Goal: Task Accomplishment & Management: Use online tool/utility

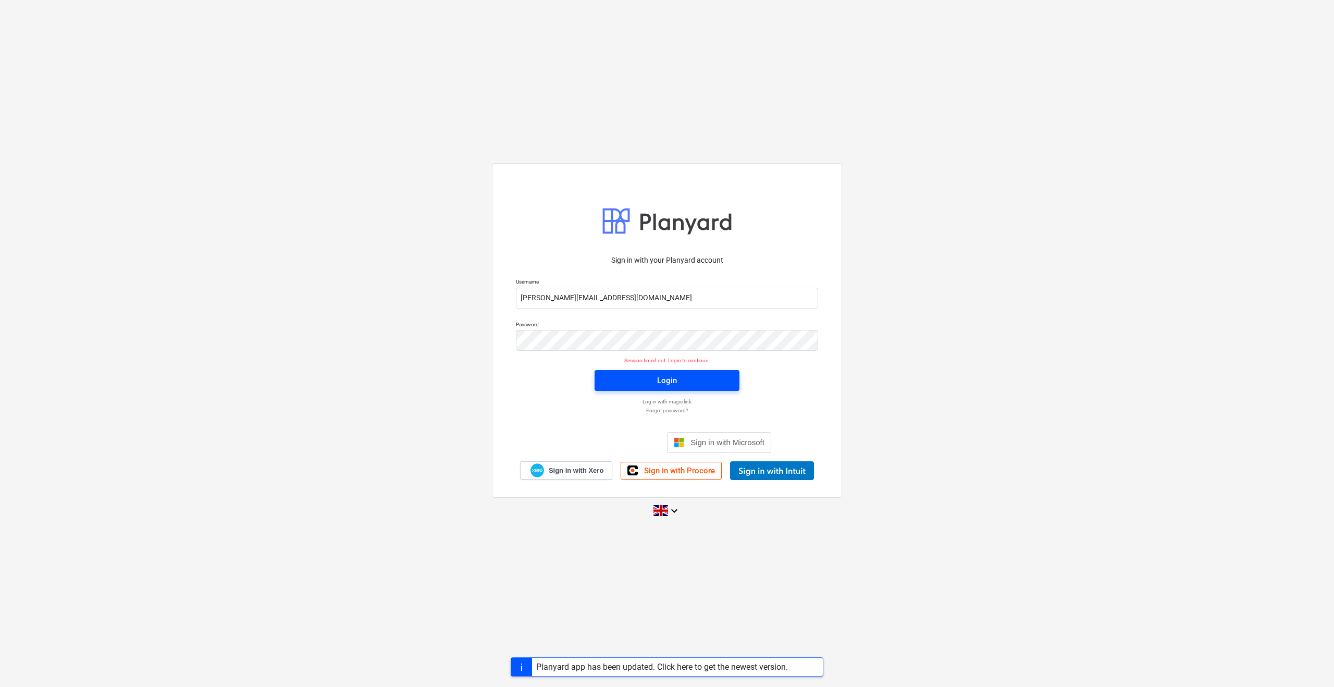
click at [660, 382] on div "Login" at bounding box center [667, 381] width 20 height 14
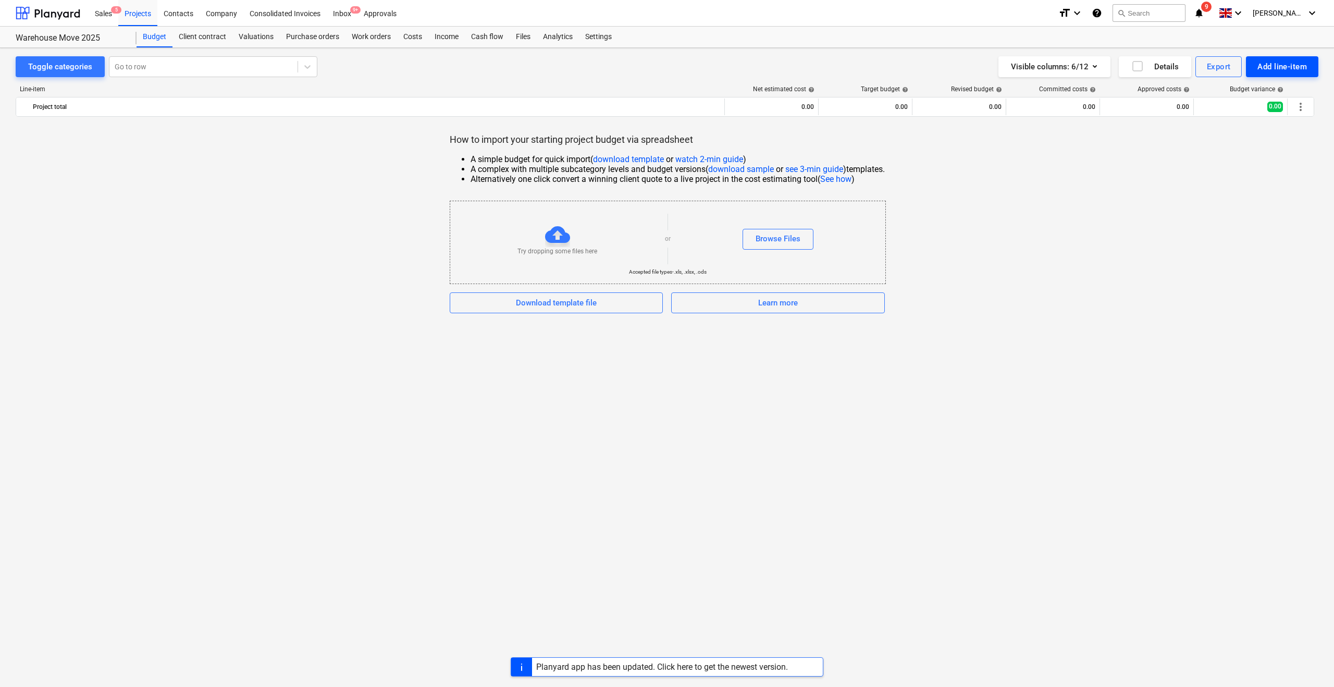
click at [1283, 67] on div "Add line-item" at bounding box center [1282, 67] width 50 height 14
click at [1243, 108] on div "Add custom" at bounding box center [1264, 111] width 108 height 18
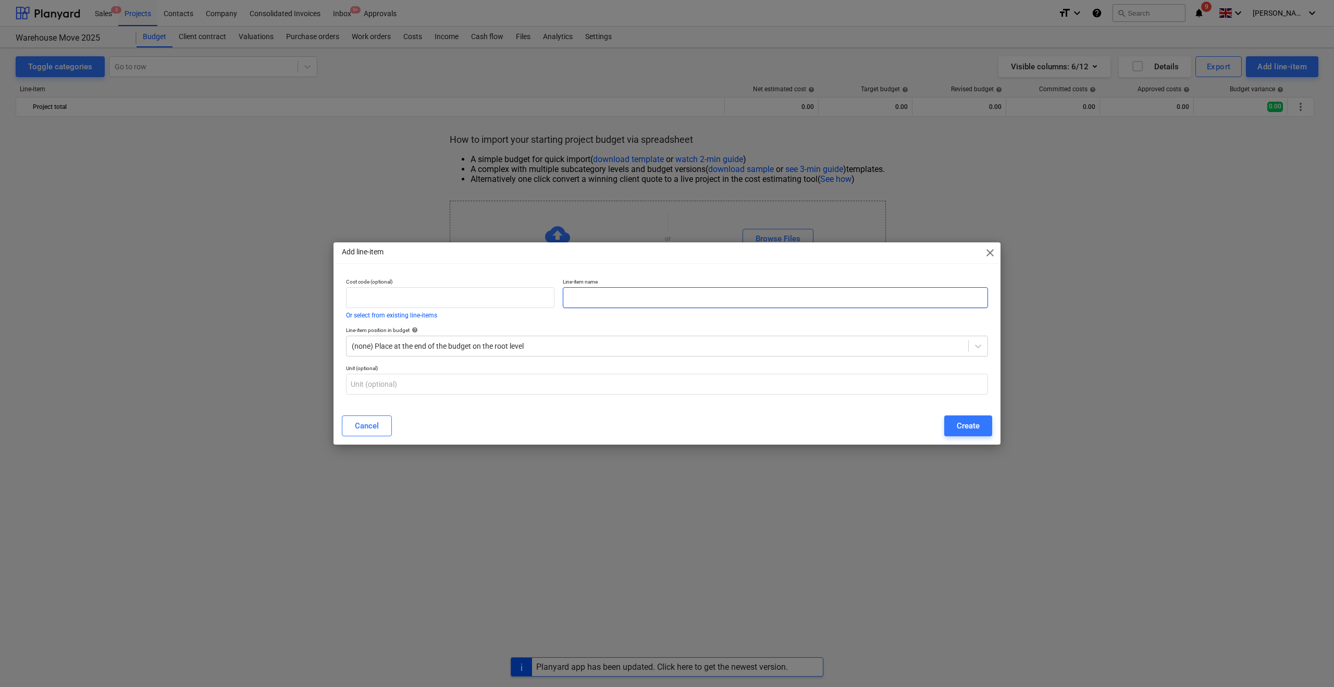
click at [603, 300] on input "text" at bounding box center [775, 297] width 425 height 21
type input "N"
type input "Racking for new warehouse"
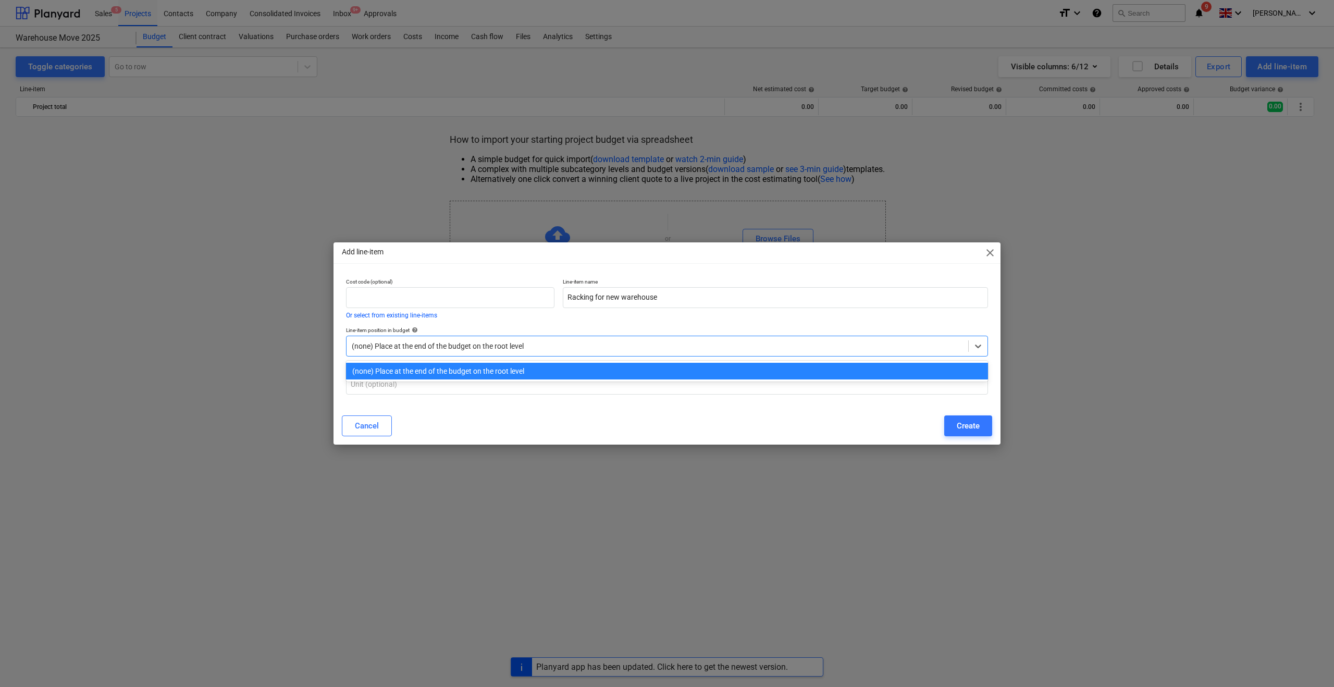
click at [437, 349] on div at bounding box center [657, 346] width 611 height 10
click at [340, 370] on div "Cost code (optional) Or select from existing line-items Line-item name Racking …" at bounding box center [667, 340] width 667 height 133
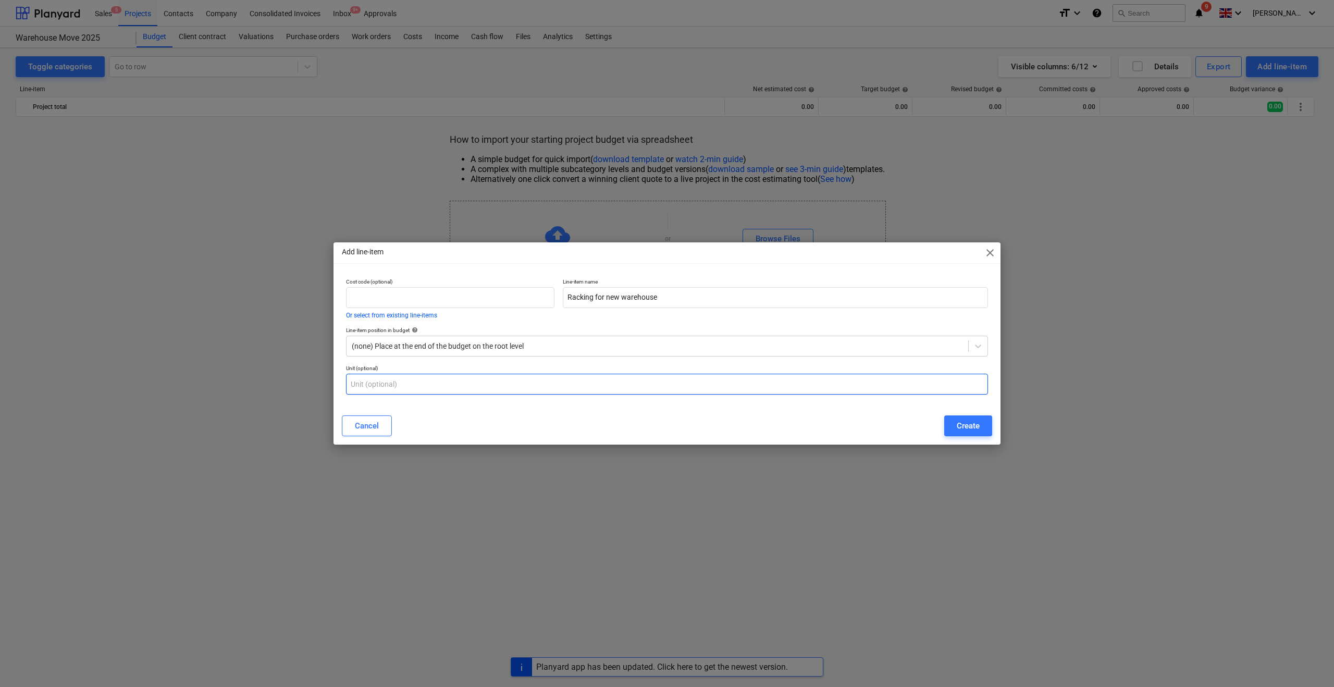
click at [369, 390] on input "text" at bounding box center [667, 384] width 642 height 21
click at [971, 428] on div "Create" at bounding box center [968, 426] width 23 height 14
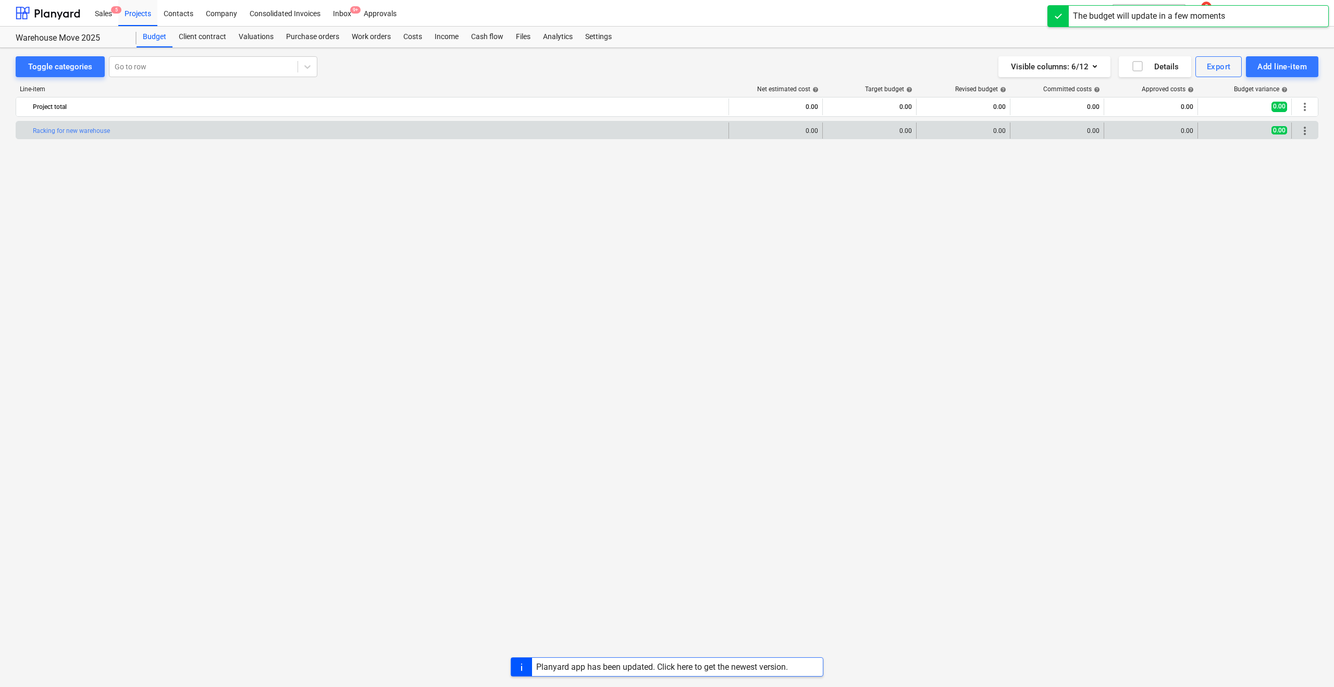
click at [443, 122] on div "bar_chart Racking for new warehouse" at bounding box center [379, 130] width 692 height 17
click at [443, 129] on div "bar_chart Racking for new warehouse" at bounding box center [379, 130] width 692 height 7
click at [81, 129] on link "Racking for new warehouse" at bounding box center [71, 130] width 77 height 7
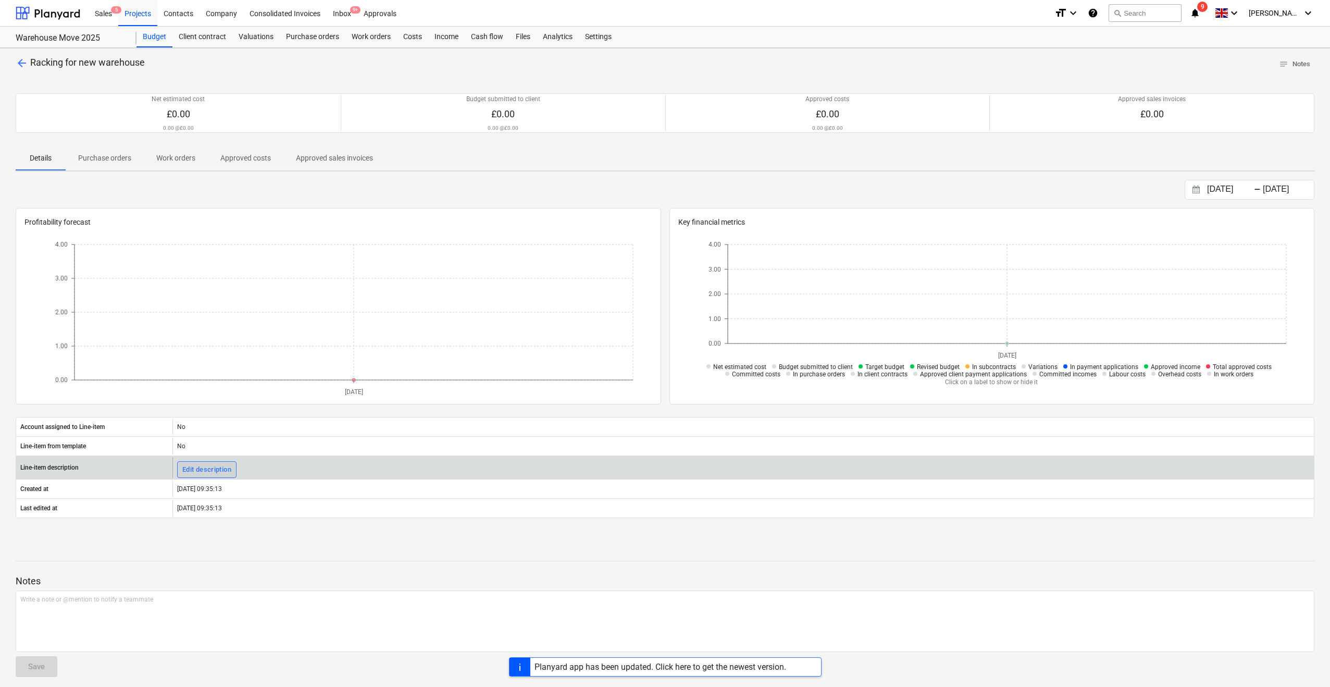
scroll to position [7, 0]
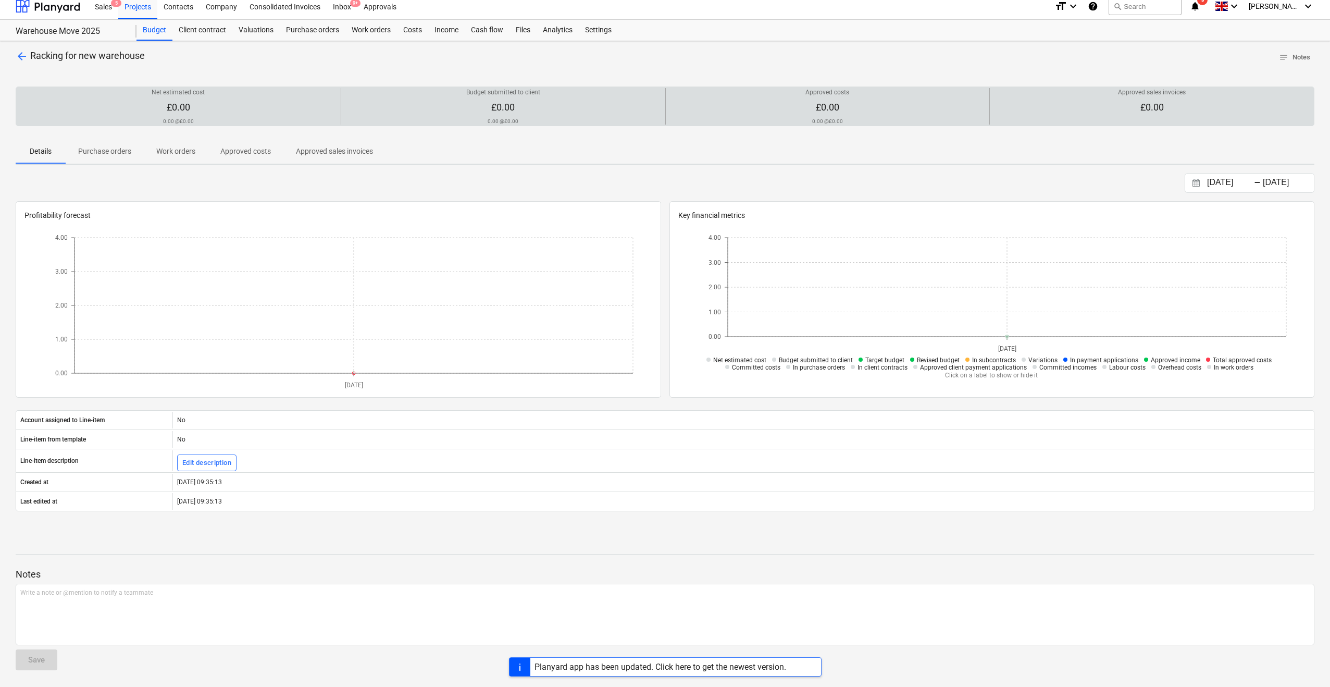
click at [178, 108] on span "£0.00" at bounding box center [178, 107] width 23 height 11
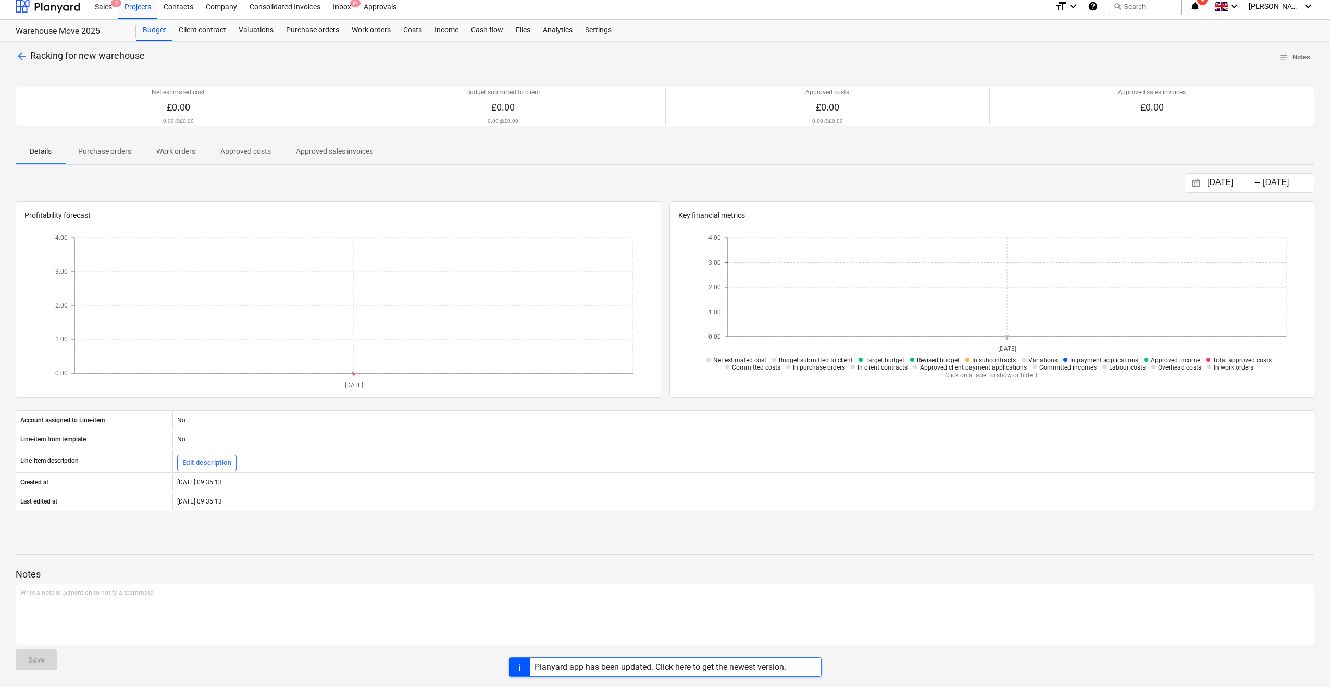
click at [19, 55] on span "arrow_back" at bounding box center [22, 56] width 13 height 13
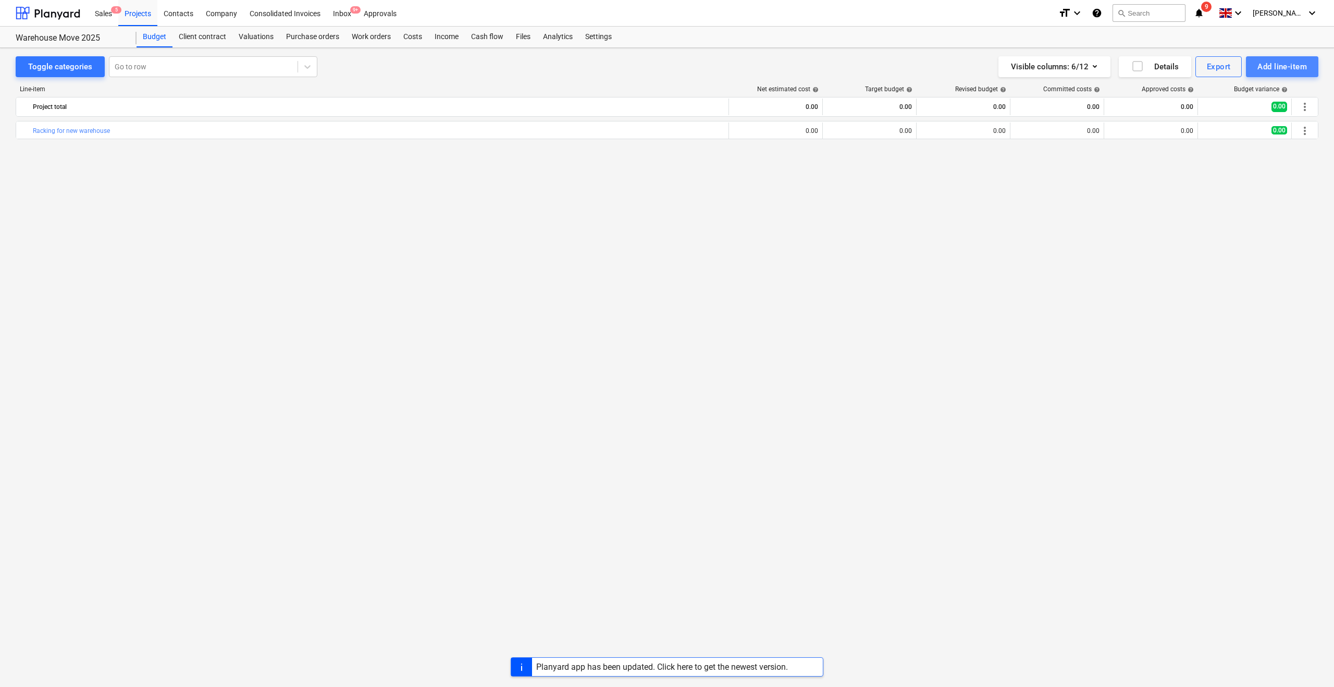
click at [1279, 69] on div "Add line-item" at bounding box center [1282, 67] width 50 height 14
click at [1234, 109] on div "Add custom" at bounding box center [1264, 111] width 108 height 18
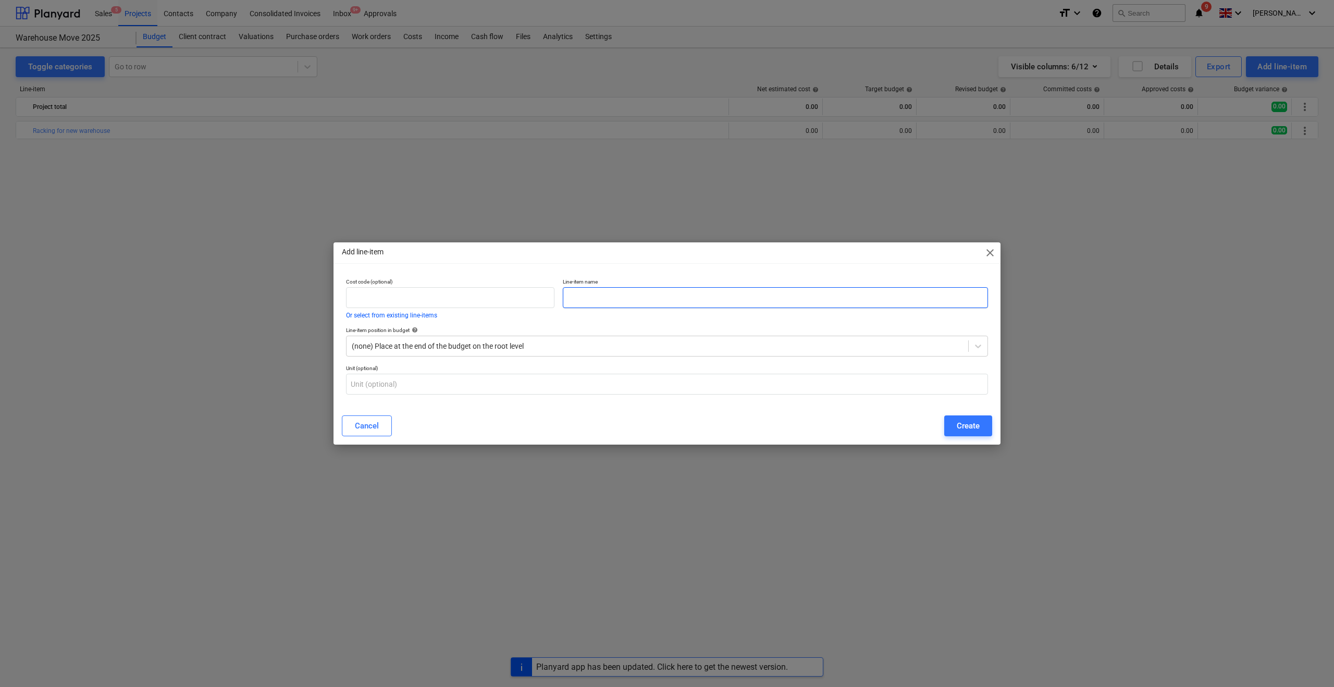
click at [623, 302] on input "text" at bounding box center [775, 297] width 425 height 21
type input "Plant hire"
click at [399, 376] on input "text" at bounding box center [667, 384] width 642 height 21
type input "1500"
click at [962, 427] on div "Create" at bounding box center [968, 426] width 23 height 14
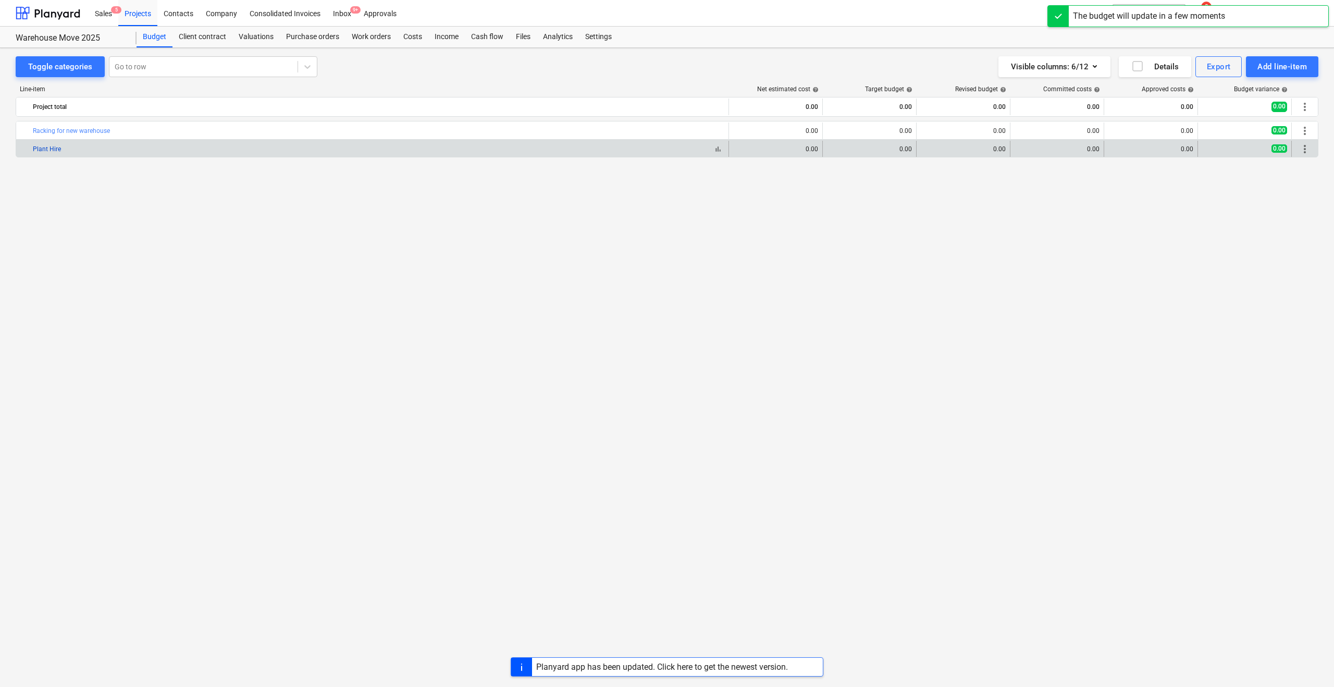
click at [55, 149] on link "Plant Hire" at bounding box center [47, 148] width 28 height 7
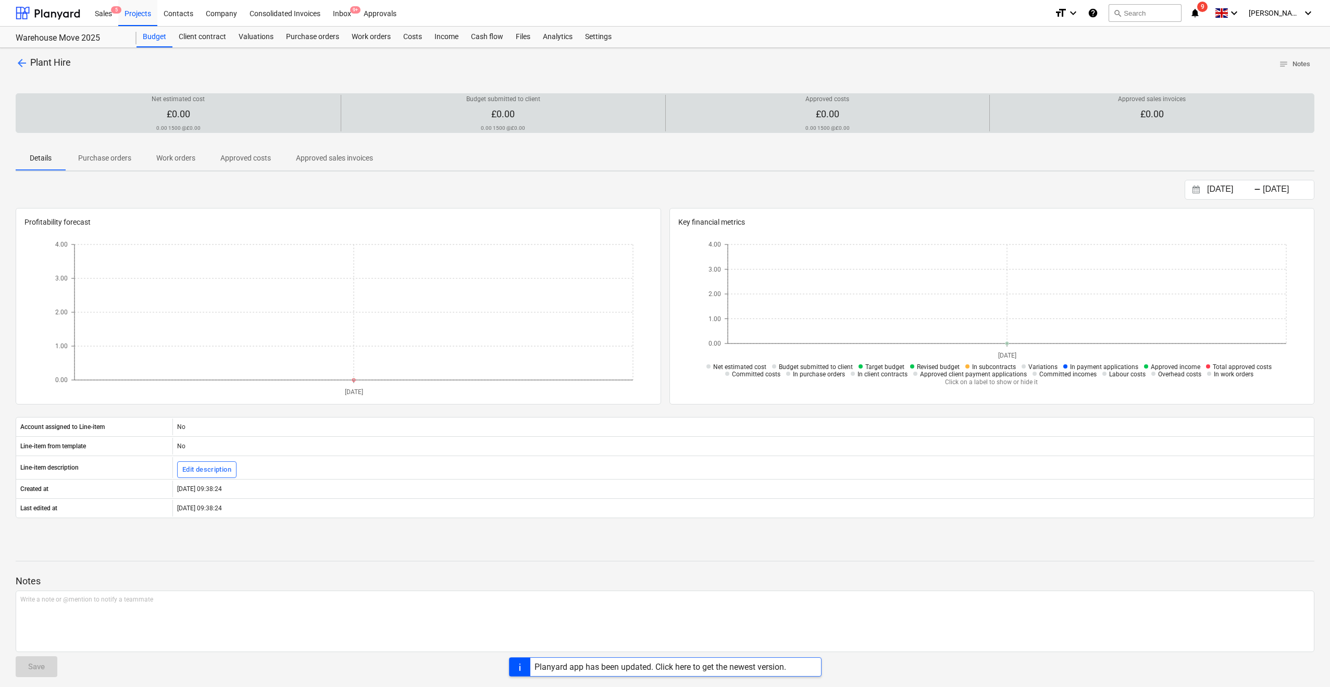
click at [207, 120] on div at bounding box center [178, 122] width 316 height 4
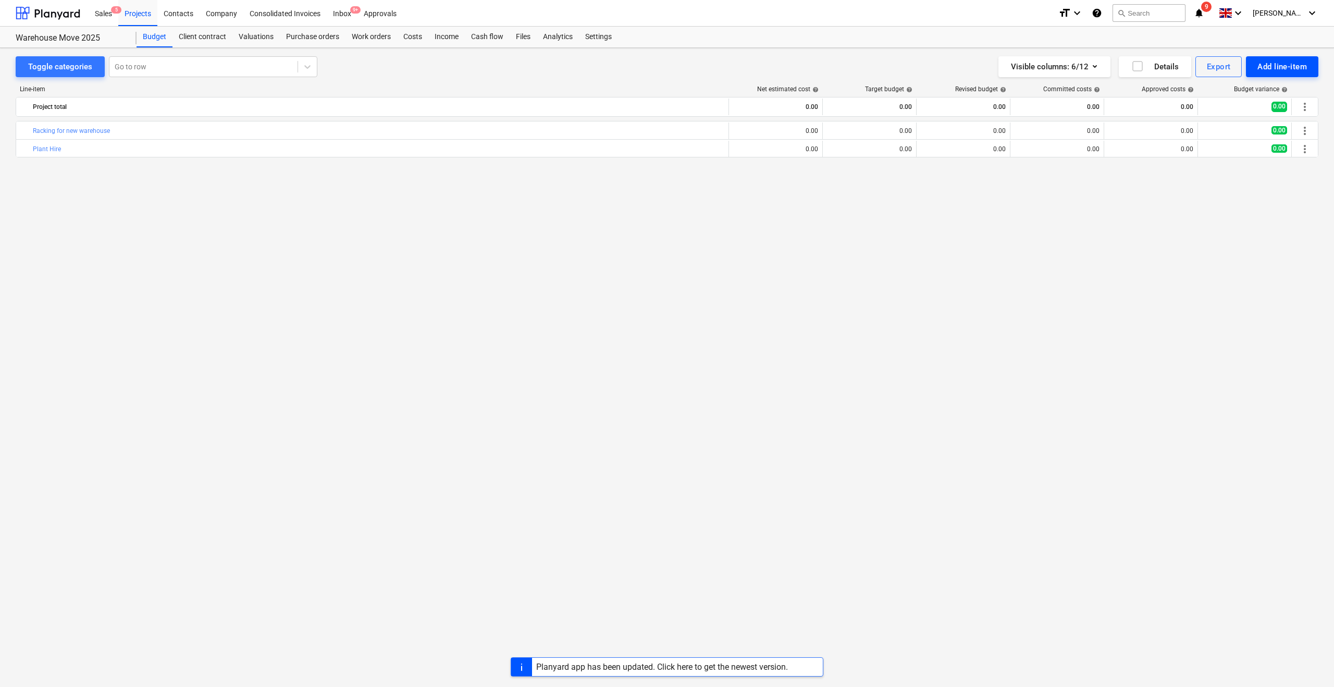
click at [1287, 69] on div "Add line-item" at bounding box center [1282, 67] width 50 height 14
click at [1234, 112] on div "Add custom" at bounding box center [1264, 111] width 108 height 18
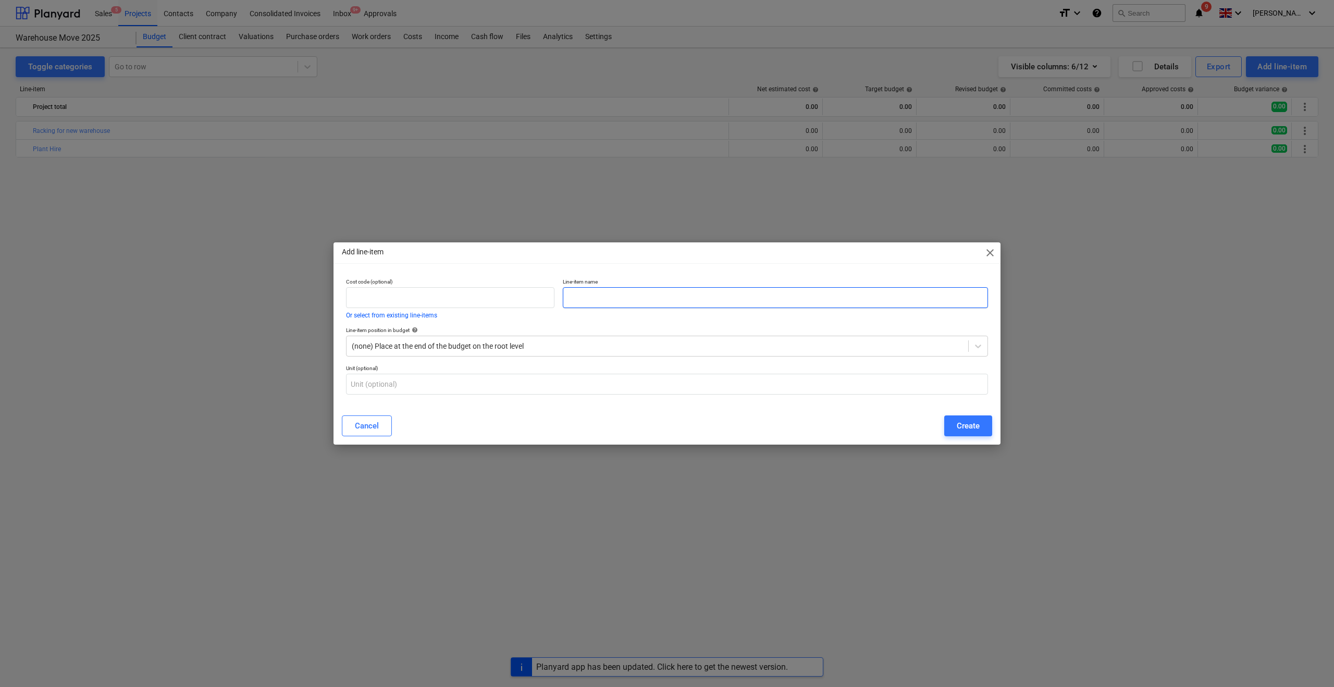
click at [572, 299] on input "text" at bounding box center [775, 297] width 425 height 21
type input "Accommodation"
click at [964, 427] on div "Create" at bounding box center [968, 426] width 23 height 14
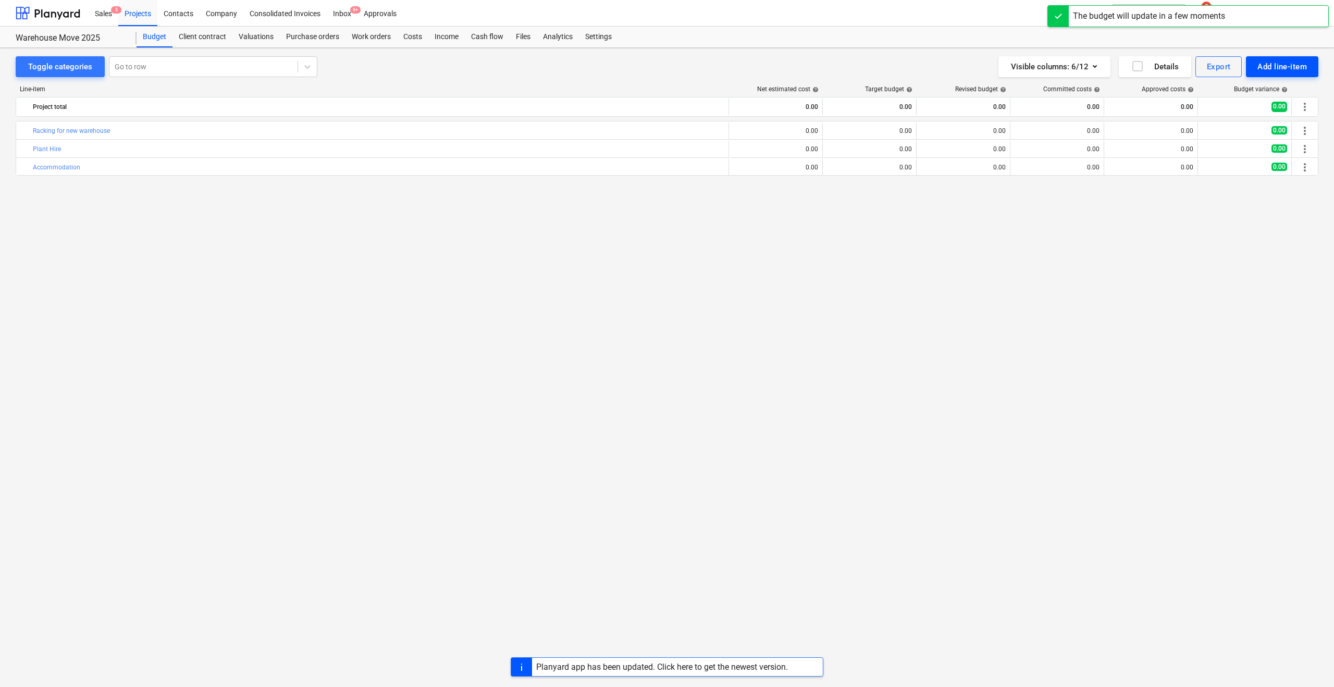
click at [1260, 67] on div "Add line-item" at bounding box center [1282, 67] width 50 height 14
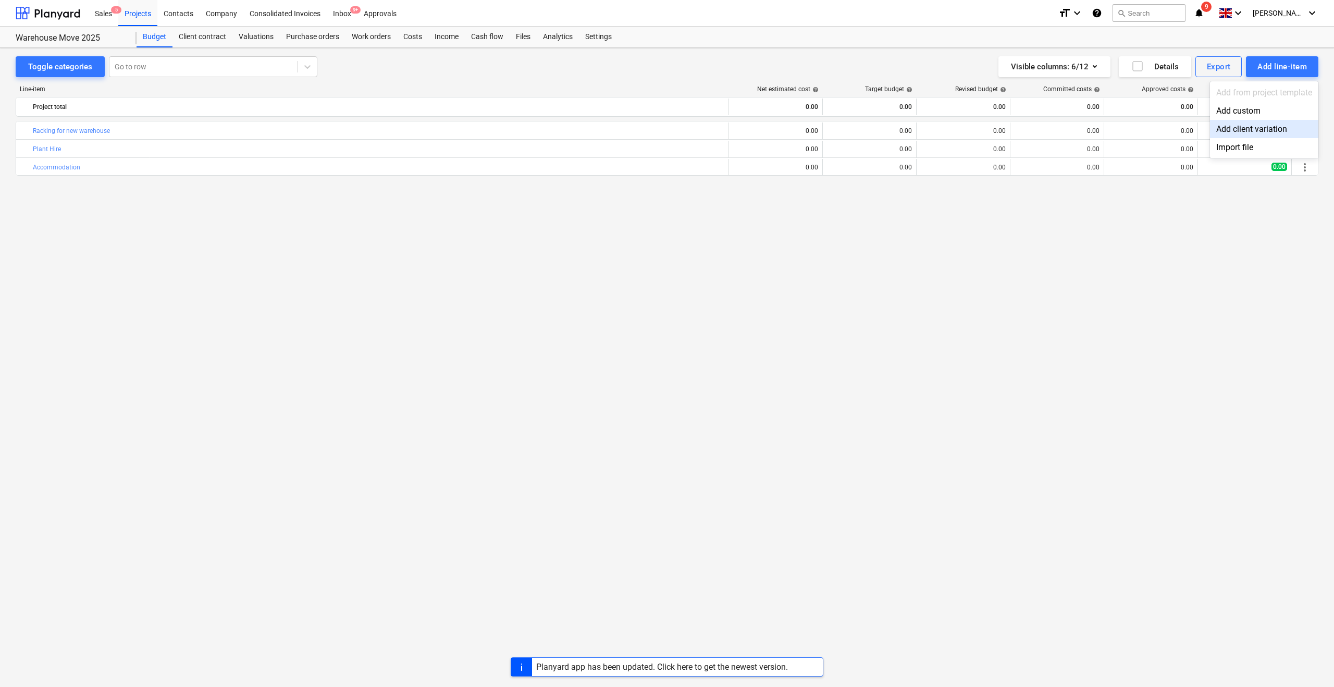
click at [1227, 131] on div "Add client variation" at bounding box center [1264, 129] width 108 height 18
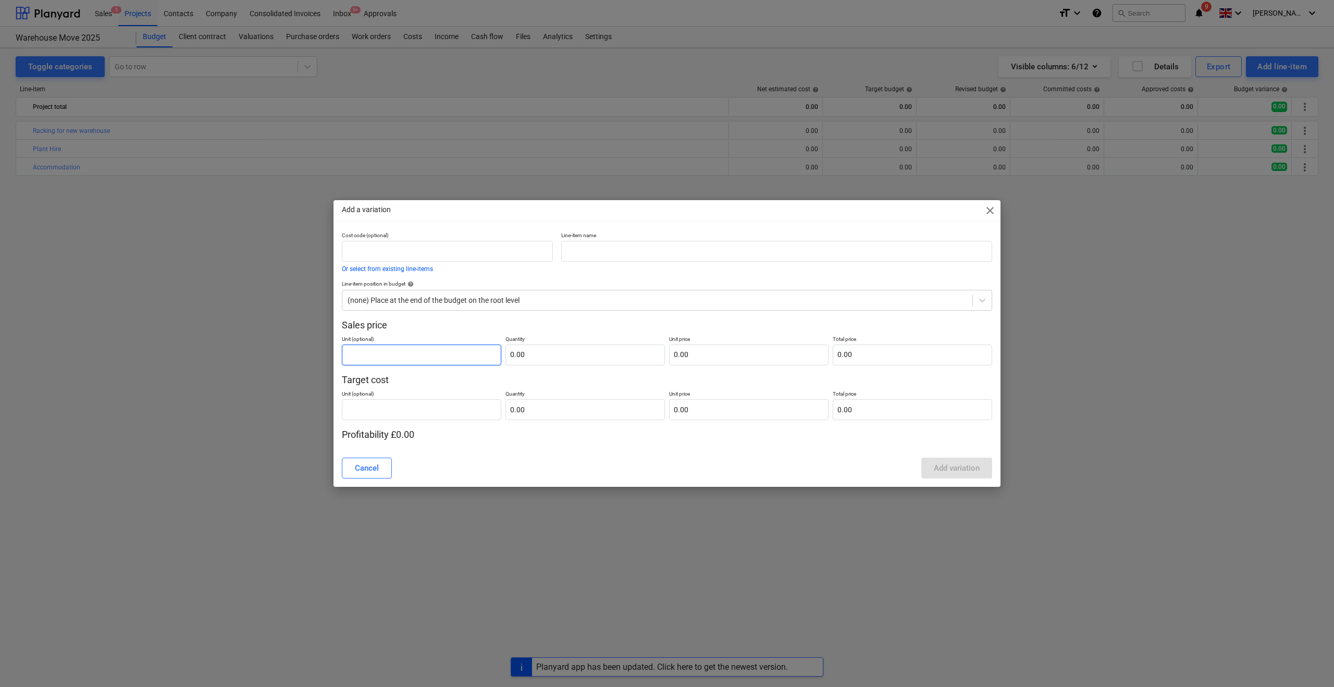
click at [391, 351] on input "text" at bounding box center [421, 354] width 159 height 21
click at [354, 472] on button "Cancel" at bounding box center [367, 468] width 50 height 21
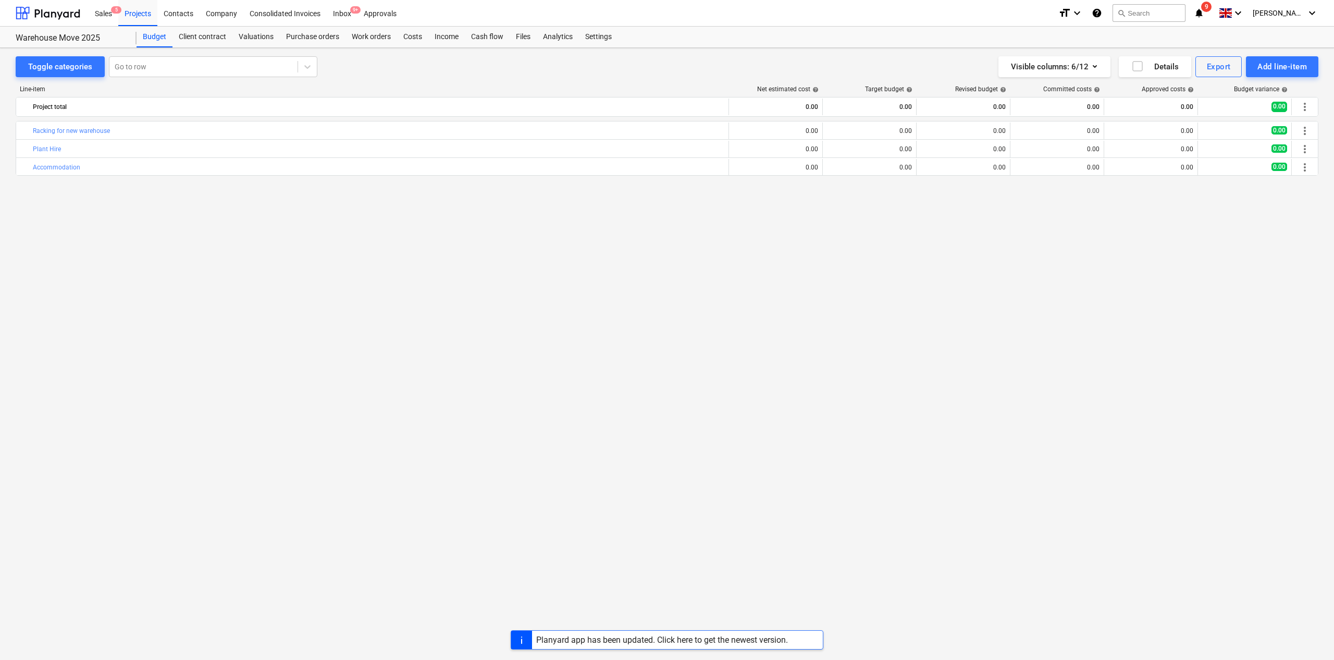
click at [376, 311] on div "bar_chart Racking for new warehouse edit 0.00 edit 0.00 edit 0.00 0.00 0.00 0.0…" at bounding box center [667, 369] width 1303 height 496
click at [1259, 69] on div "Add line-item" at bounding box center [1282, 67] width 50 height 14
click at [1235, 106] on div "Add custom" at bounding box center [1264, 111] width 108 height 18
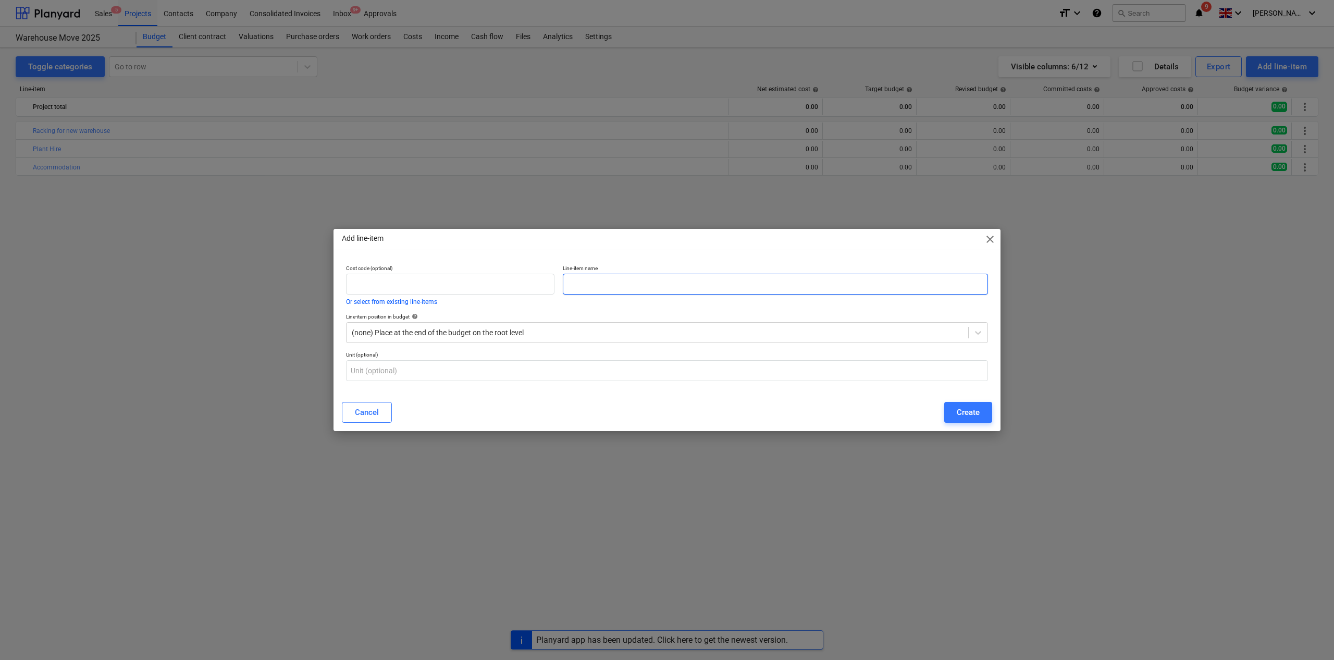
click at [601, 281] on input "text" at bounding box center [775, 284] width 425 height 21
click at [379, 413] on button "Cancel" at bounding box center [367, 412] width 50 height 21
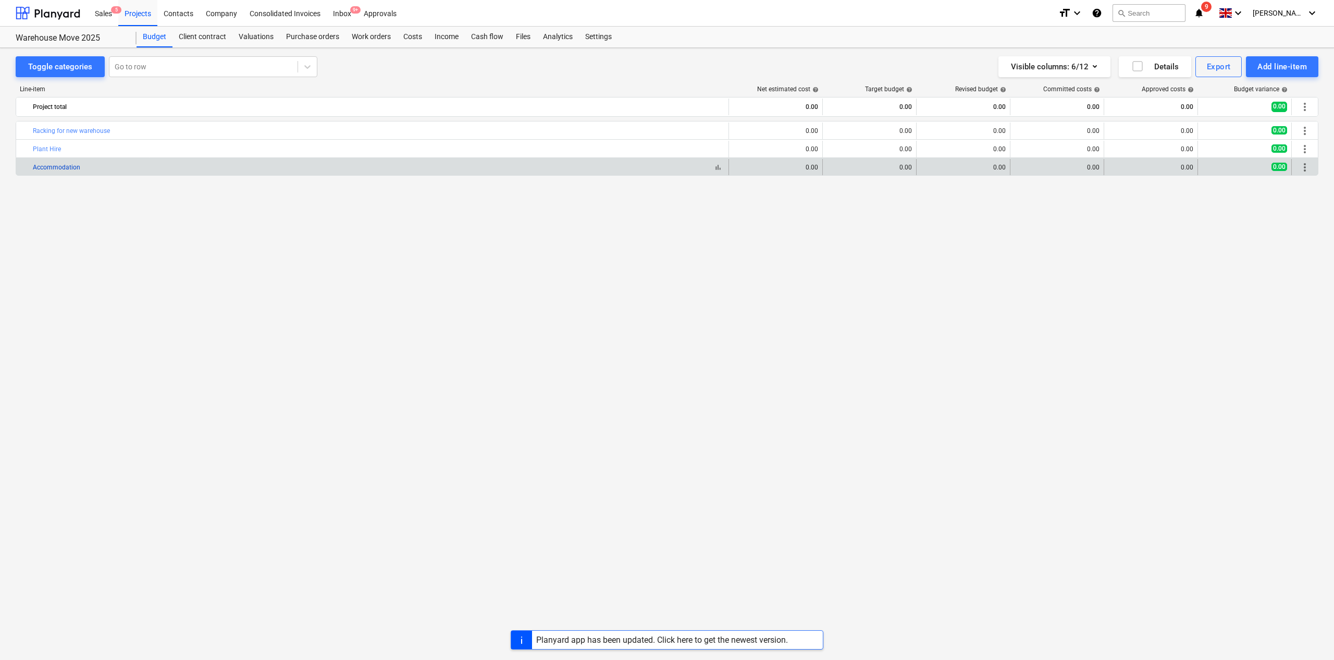
click at [65, 165] on link "Accommodation" at bounding box center [56, 167] width 47 height 7
click at [812, 162] on div "edit 0.00" at bounding box center [775, 167] width 85 height 17
click at [786, 171] on div "edit 0.00" at bounding box center [775, 167] width 85 height 17
click at [739, 168] on span "edit" at bounding box center [739, 167] width 8 height 8
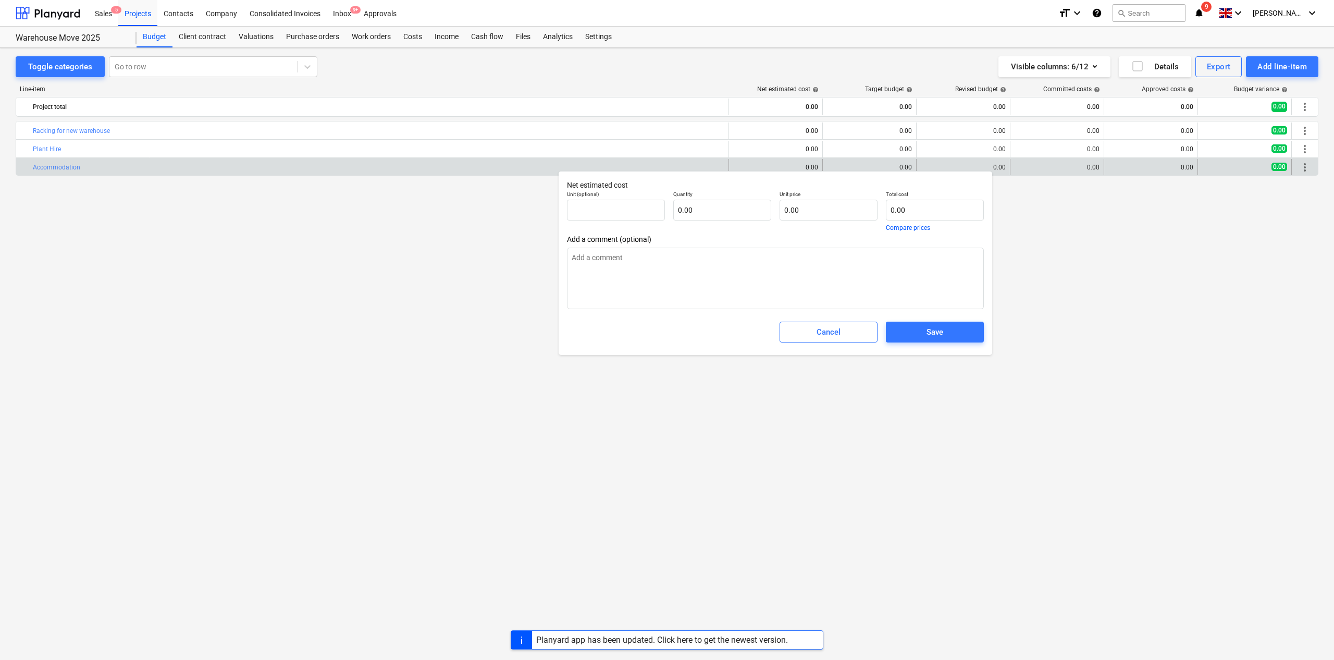
click at [450, 267] on div "bar_chart Racking for new warehouse edit 0.00 edit 0.00 edit 0.00 0.00 0.00 0.0…" at bounding box center [667, 369] width 1303 height 496
click at [819, 328] on div "Cancel" at bounding box center [829, 332] width 24 height 14
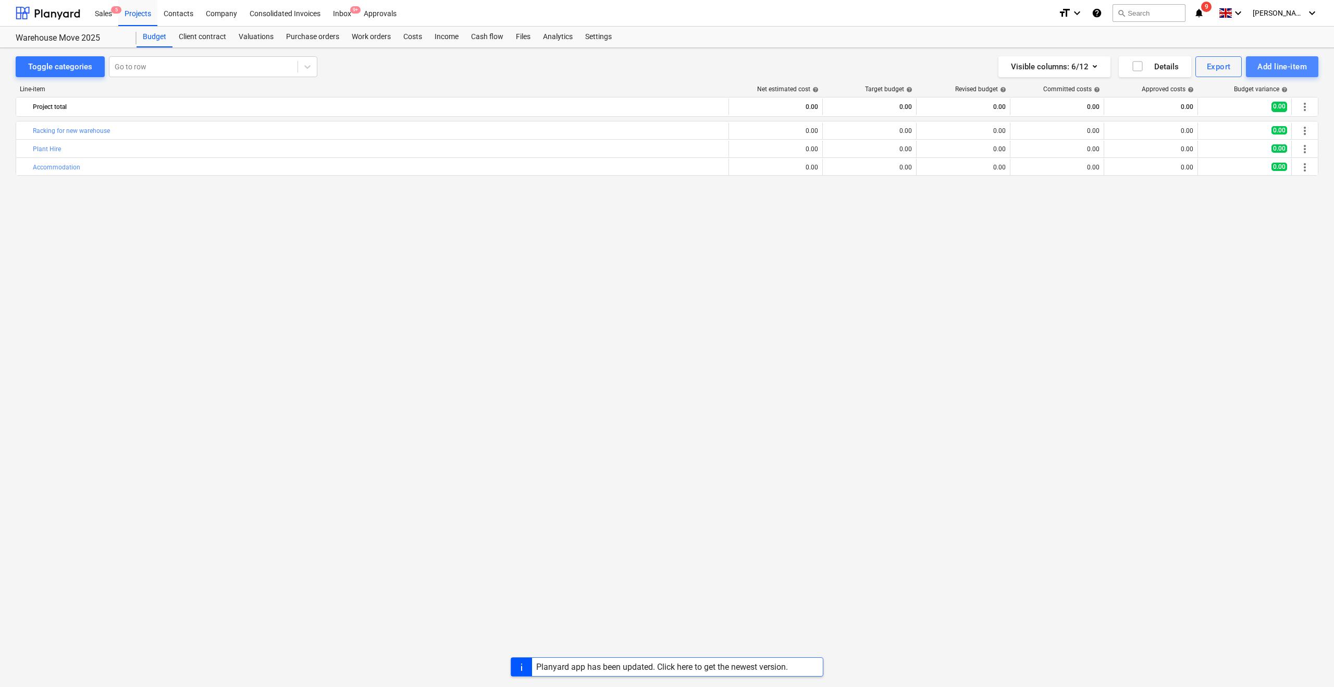
click at [1273, 71] on div "Add line-item" at bounding box center [1282, 67] width 50 height 14
click at [1220, 107] on div "Add custom" at bounding box center [1264, 111] width 108 height 18
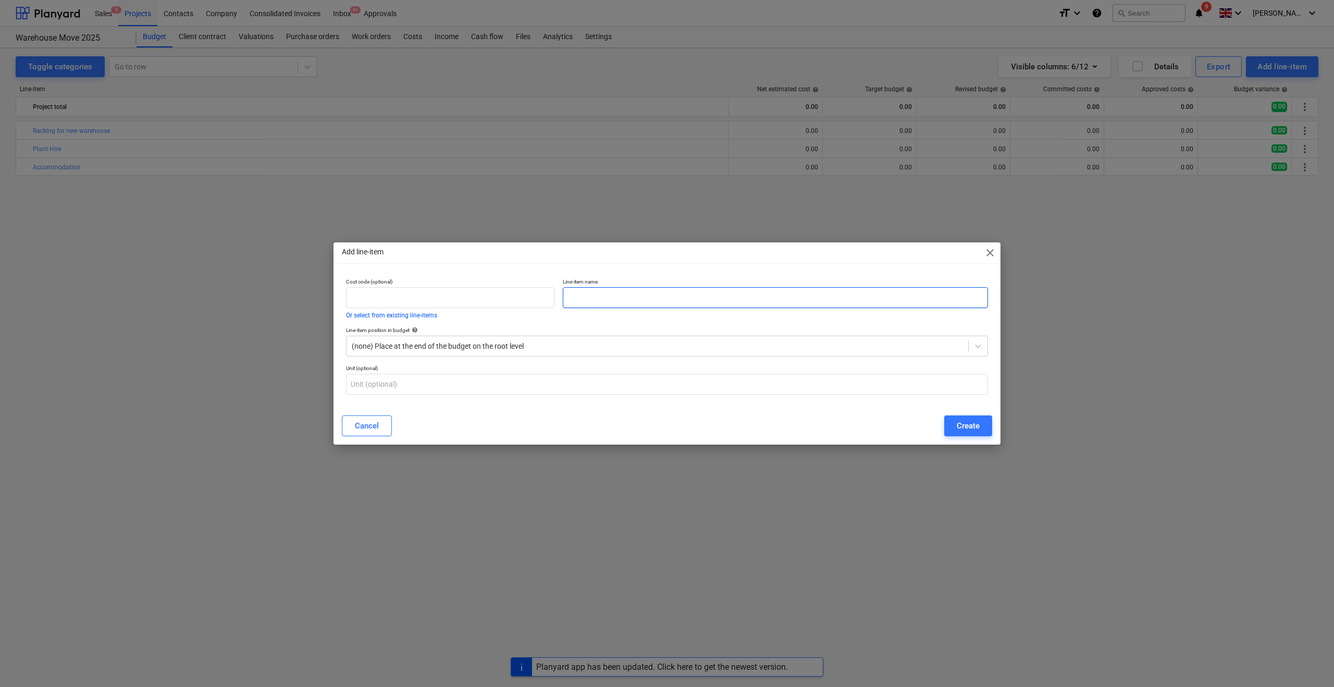
click at [612, 291] on input "text" at bounding box center [775, 297] width 425 height 21
type input "Contractor Crew"
click at [978, 427] on div "Create" at bounding box center [968, 426] width 23 height 14
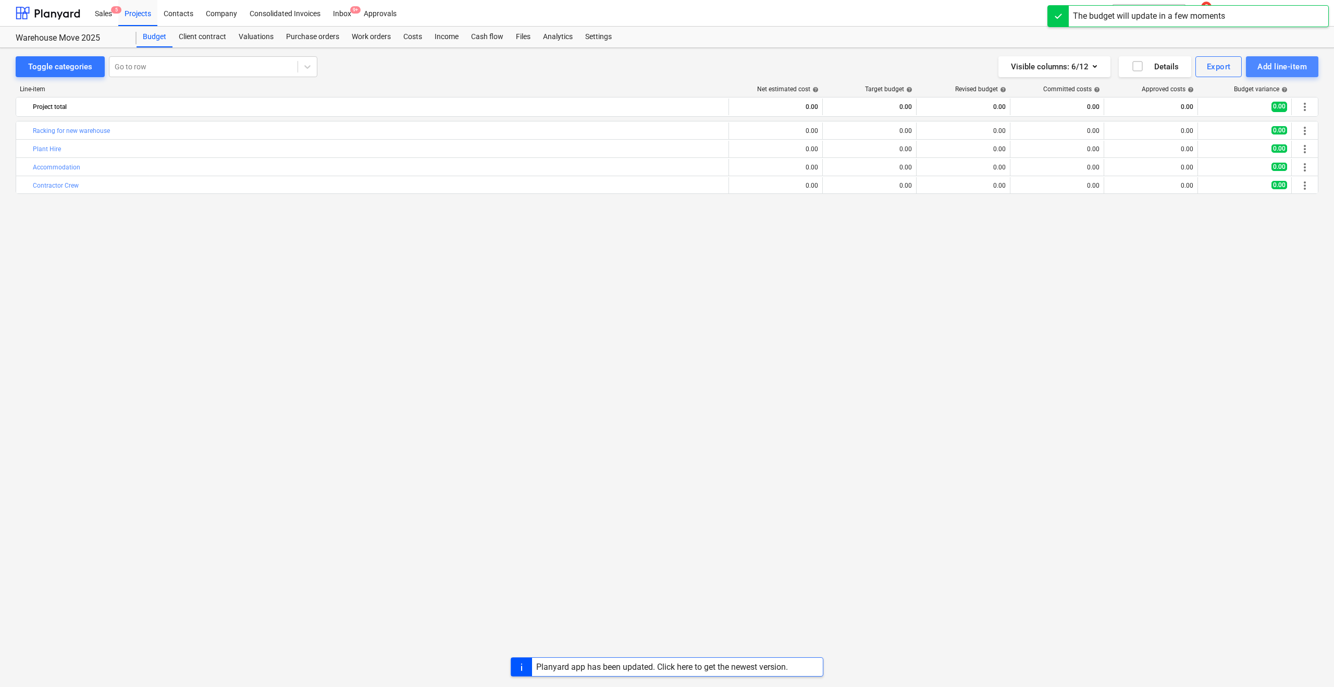
click at [1274, 65] on div "Add line-item" at bounding box center [1282, 67] width 50 height 14
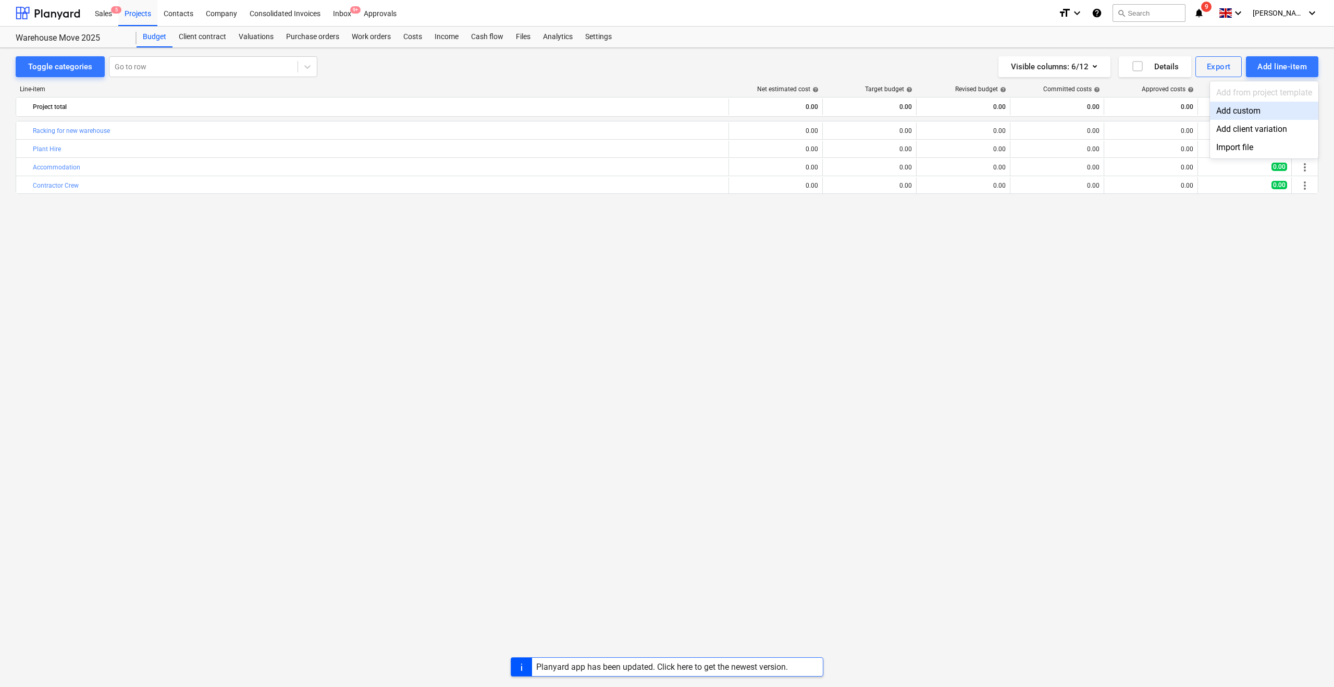
click at [1224, 114] on div "Add custom" at bounding box center [1264, 111] width 108 height 18
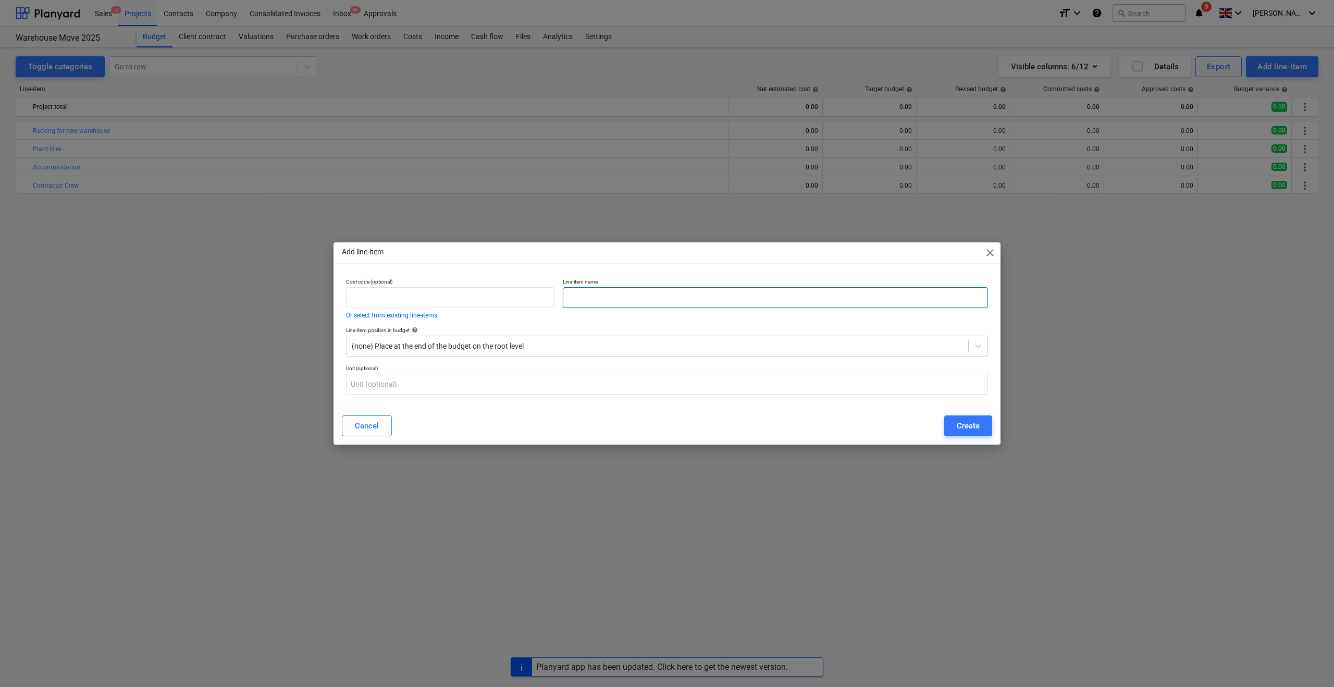
click at [652, 307] on input "text" at bounding box center [775, 297] width 425 height 21
type input "PAYE Crew"
click at [959, 420] on div "Create" at bounding box center [968, 426] width 23 height 14
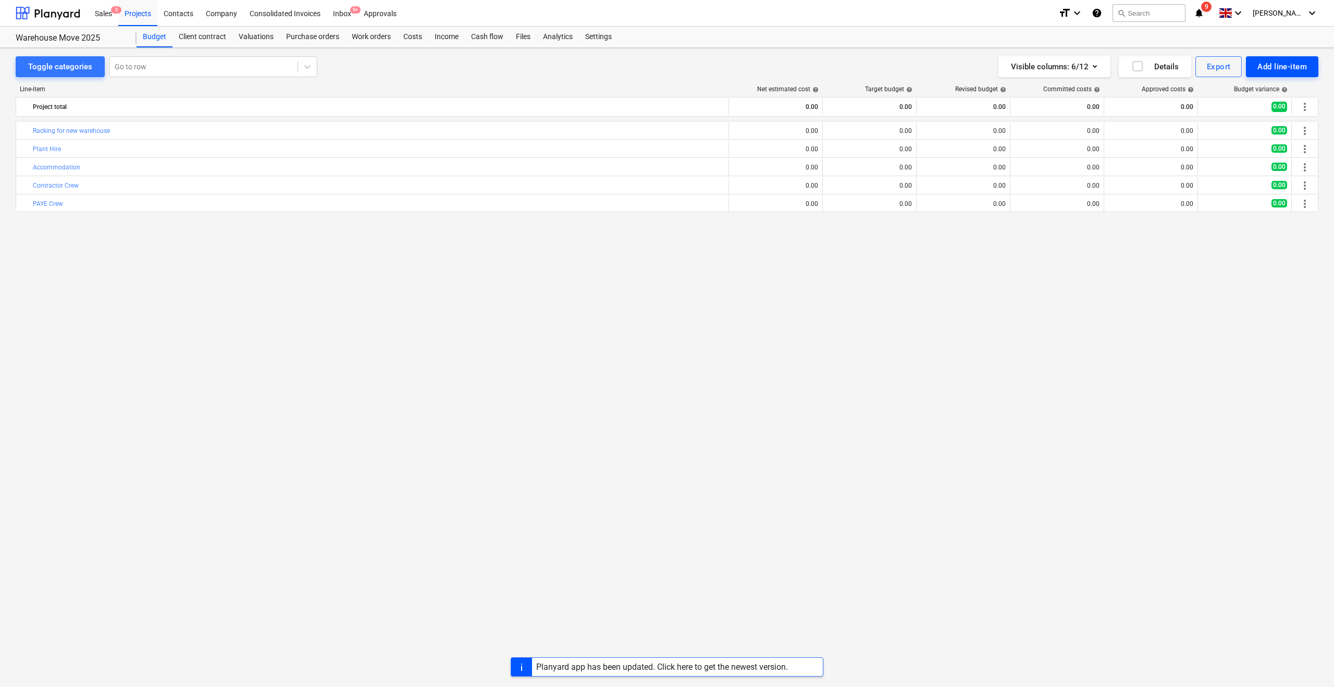
click at [1263, 71] on div "Add line-item" at bounding box center [1282, 67] width 50 height 14
click at [1240, 112] on div "Add custom" at bounding box center [1264, 111] width 108 height 18
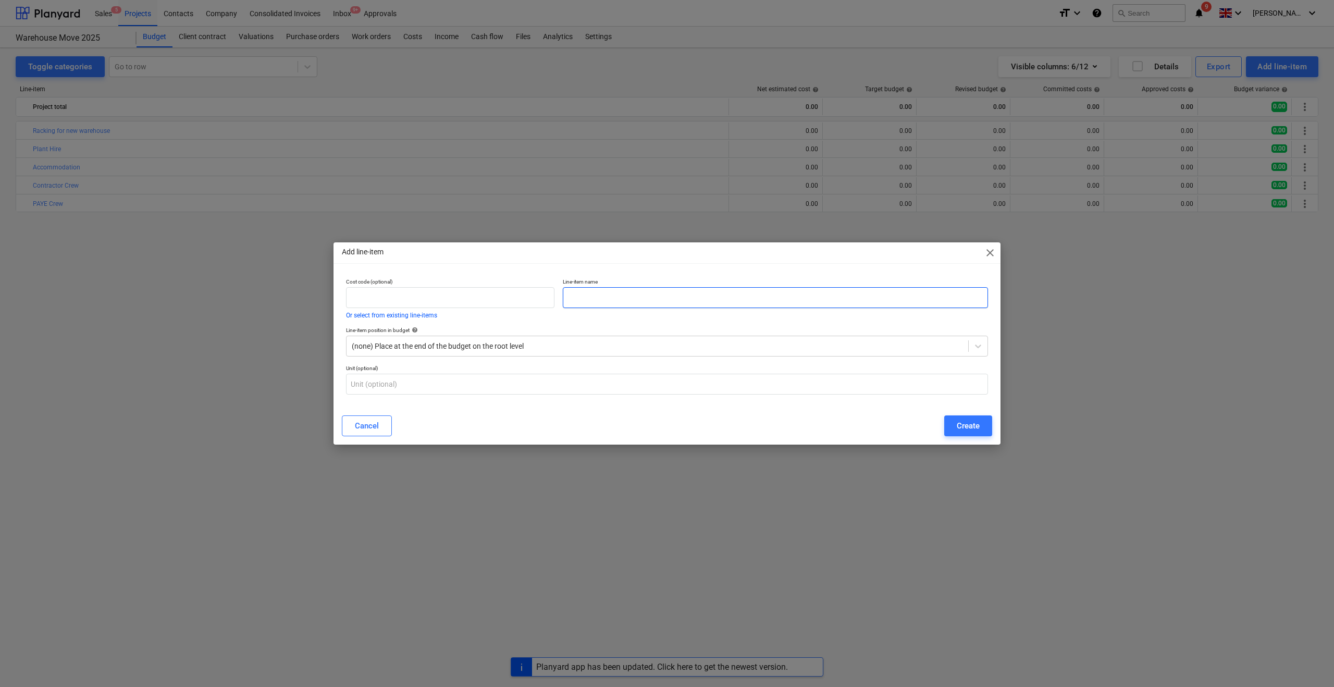
click at [644, 299] on input "text" at bounding box center [775, 297] width 425 height 21
type input "Crew Travel"
click at [961, 422] on div "Create" at bounding box center [968, 426] width 23 height 14
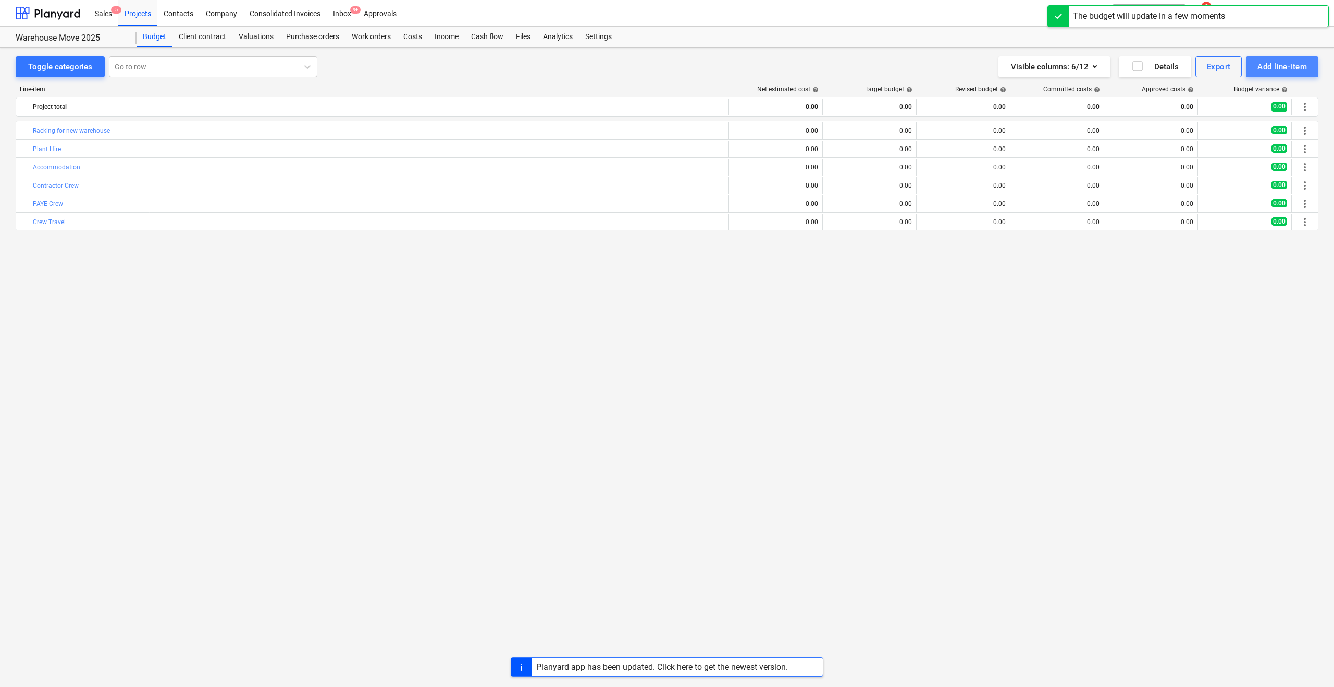
click at [1265, 71] on div "Add line-item" at bounding box center [1282, 67] width 50 height 14
click at [1260, 113] on div "Add custom" at bounding box center [1264, 111] width 108 height 18
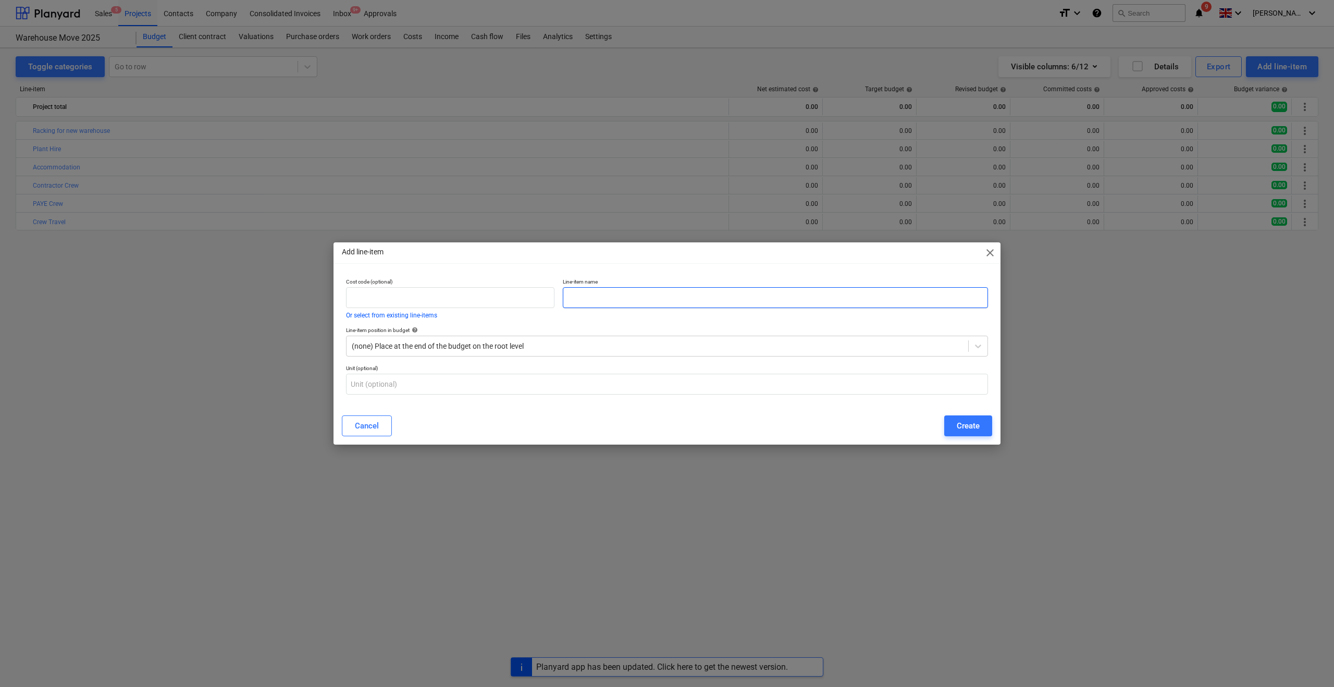
click at [578, 297] on input "text" at bounding box center [775, 297] width 425 height 21
type input "Crew PDs"
click at [959, 426] on div "Create" at bounding box center [968, 426] width 23 height 14
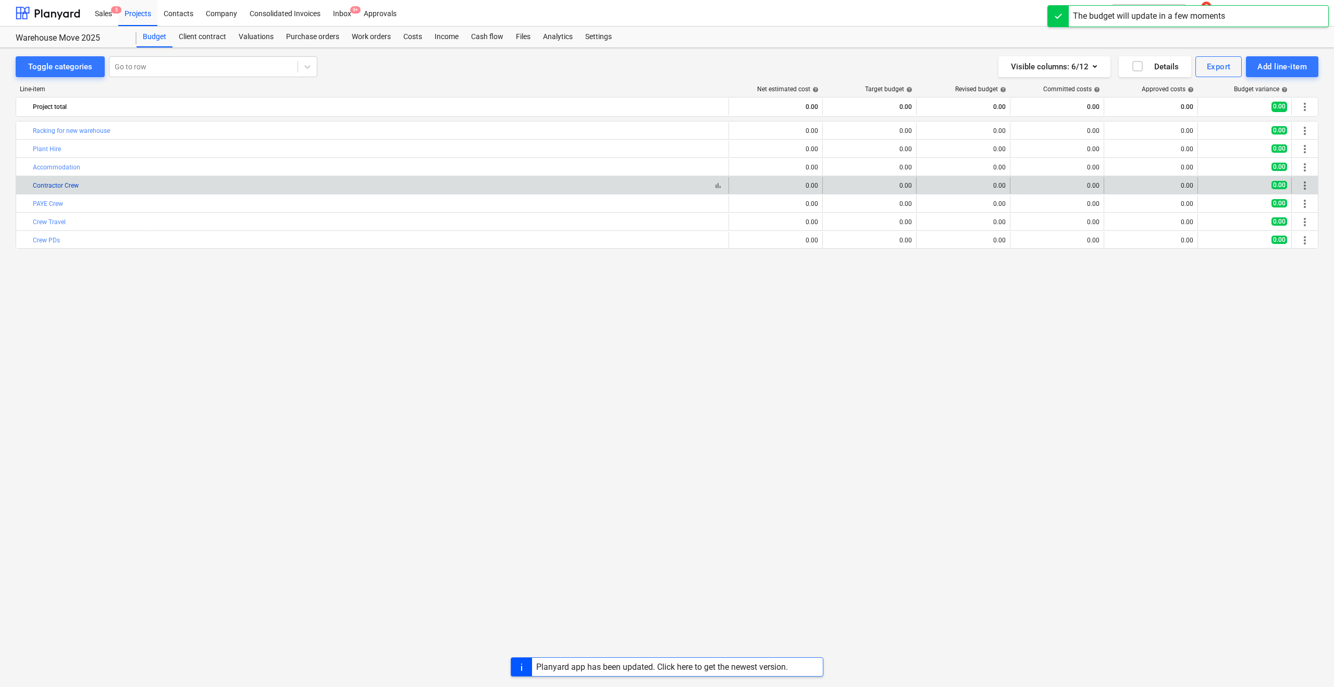
click at [65, 188] on link "Contractor Crew" at bounding box center [56, 185] width 46 height 7
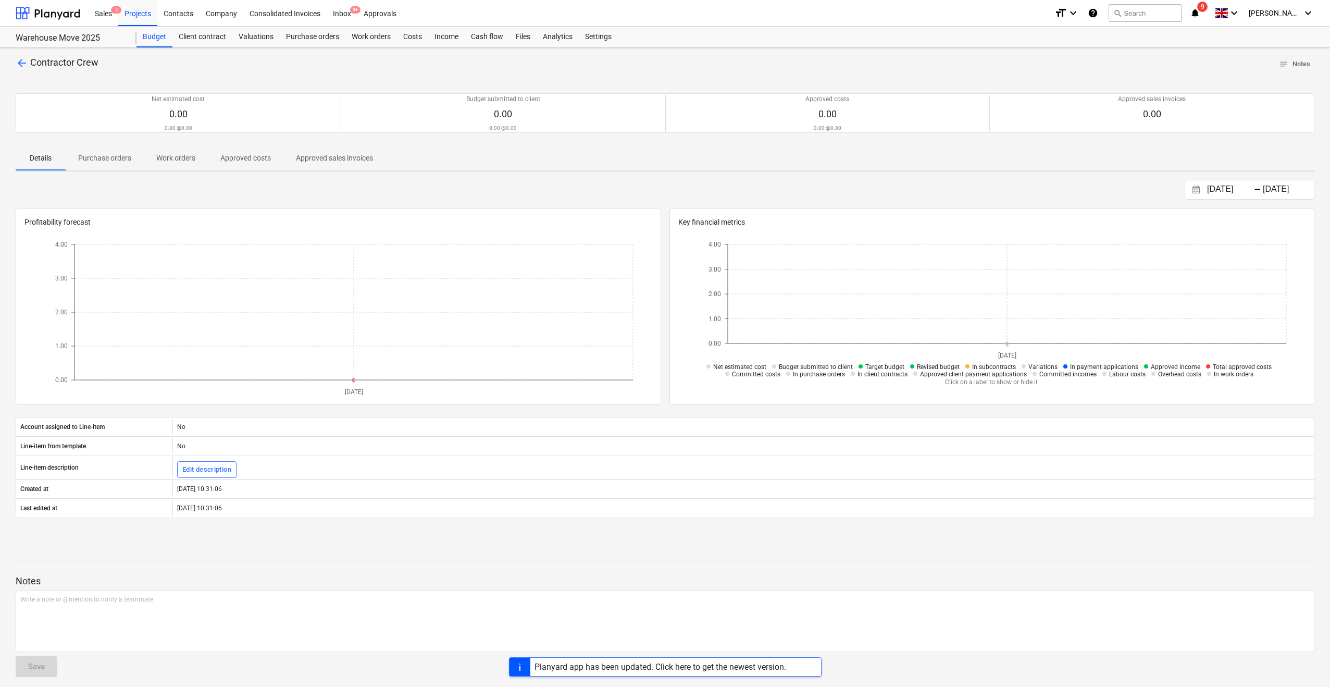
click at [58, 62] on span "Contractor Crew" at bounding box center [64, 62] width 68 height 11
click at [19, 61] on span "arrow_back" at bounding box center [22, 63] width 13 height 13
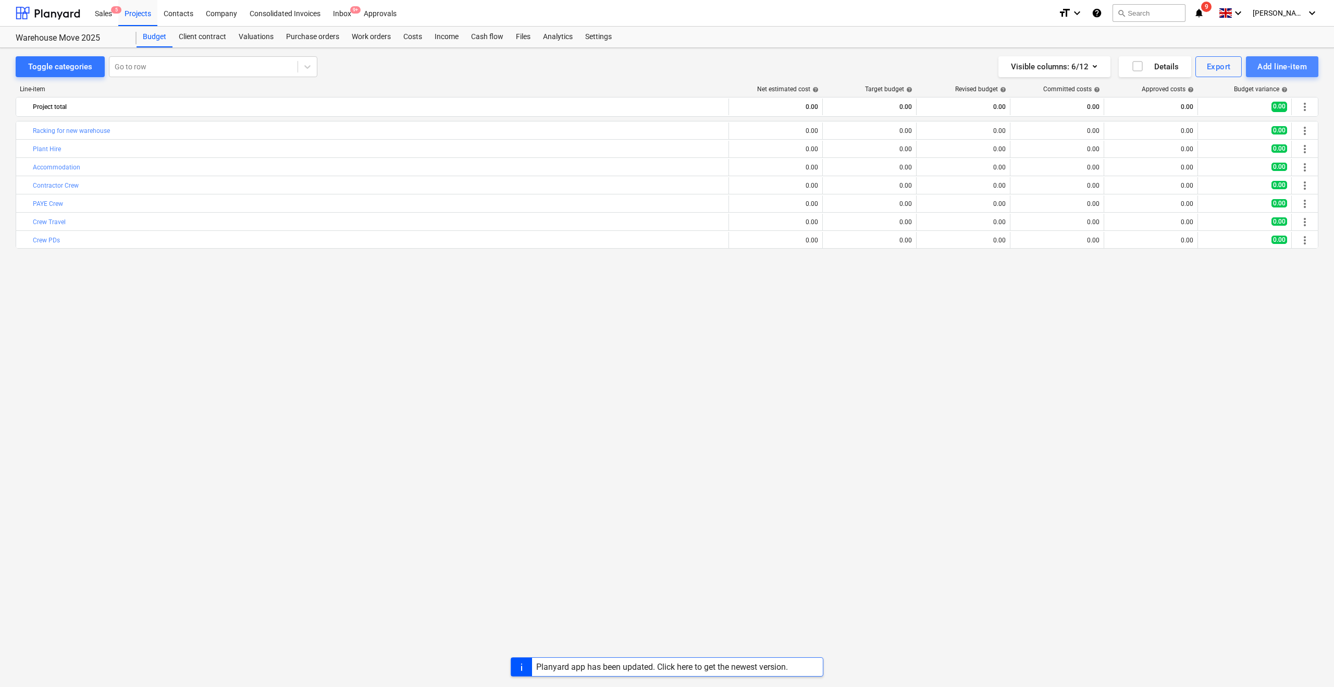
click at [1293, 64] on div "Add line-item" at bounding box center [1282, 67] width 50 height 14
click at [1222, 113] on div "Add custom" at bounding box center [1264, 111] width 108 height 18
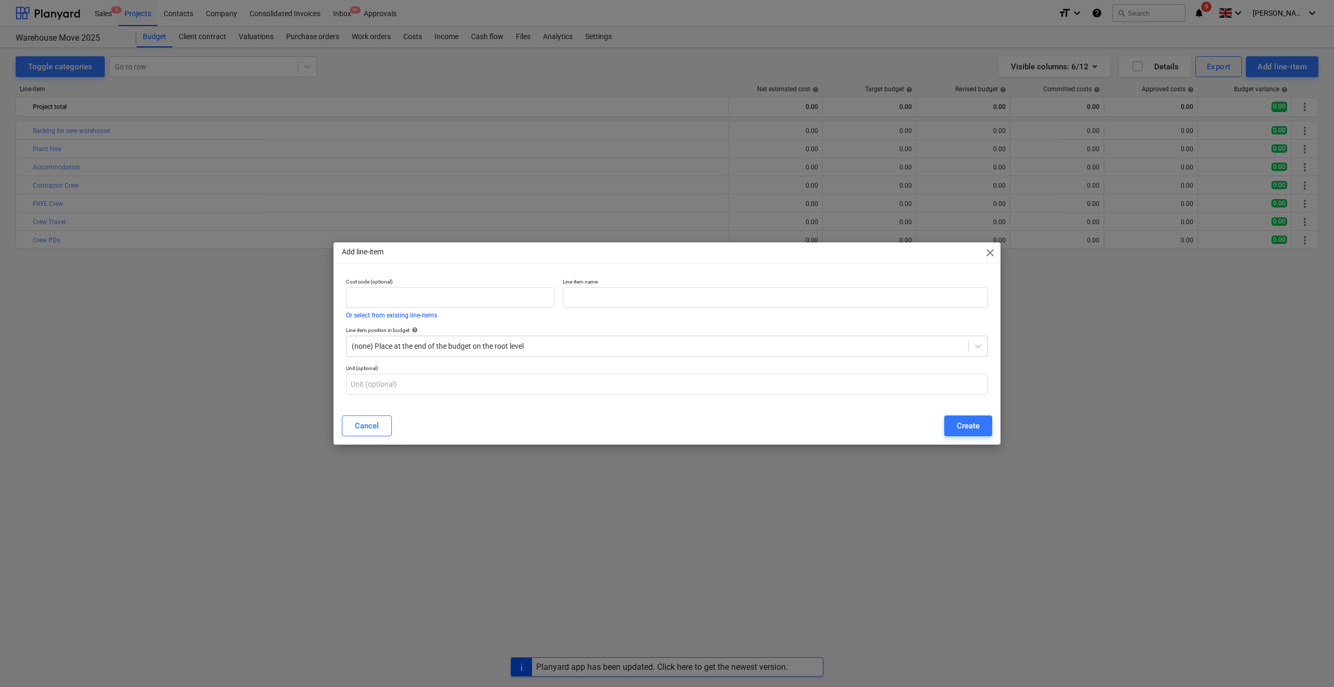
click at [595, 285] on p "Line-item name" at bounding box center [775, 282] width 425 height 9
click at [594, 290] on input "text" at bounding box center [775, 297] width 425 height 21
type input "E"
type input "Electrical Works"
click at [958, 425] on div "Create" at bounding box center [968, 426] width 23 height 14
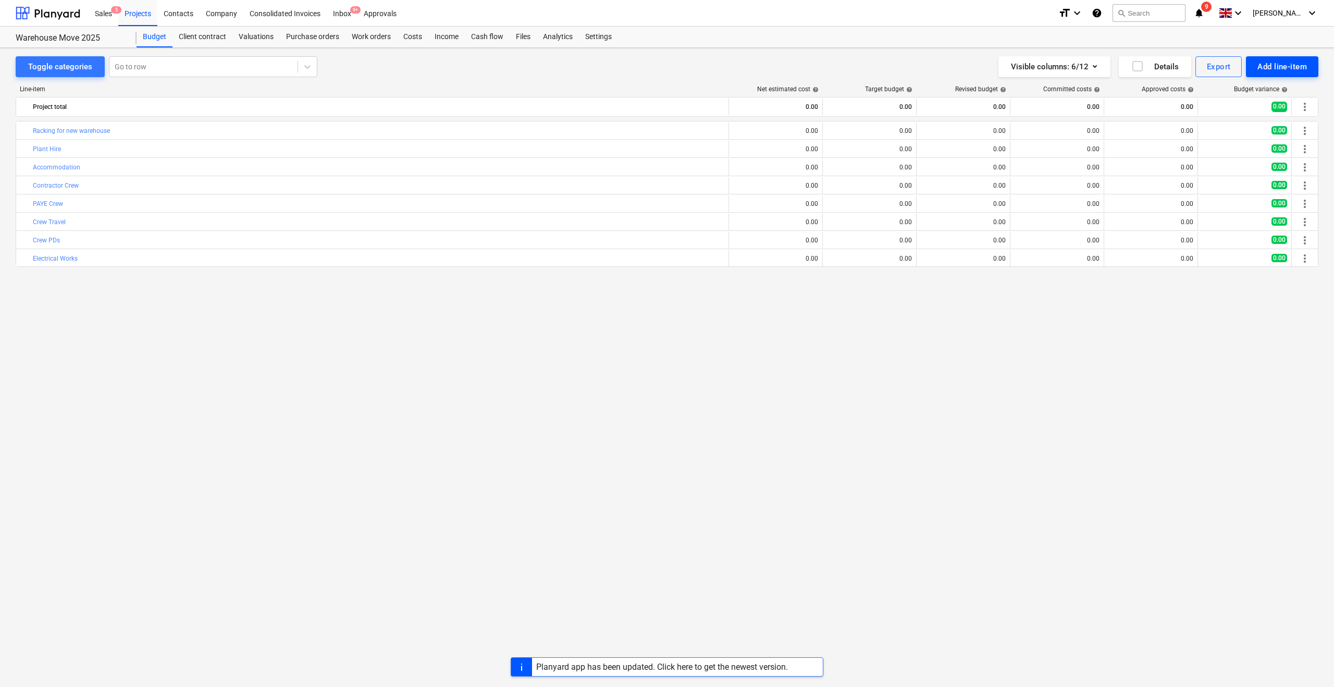
click at [1276, 63] on div "Add line-item" at bounding box center [1282, 67] width 50 height 14
click at [1230, 115] on div "Add custom" at bounding box center [1264, 111] width 108 height 18
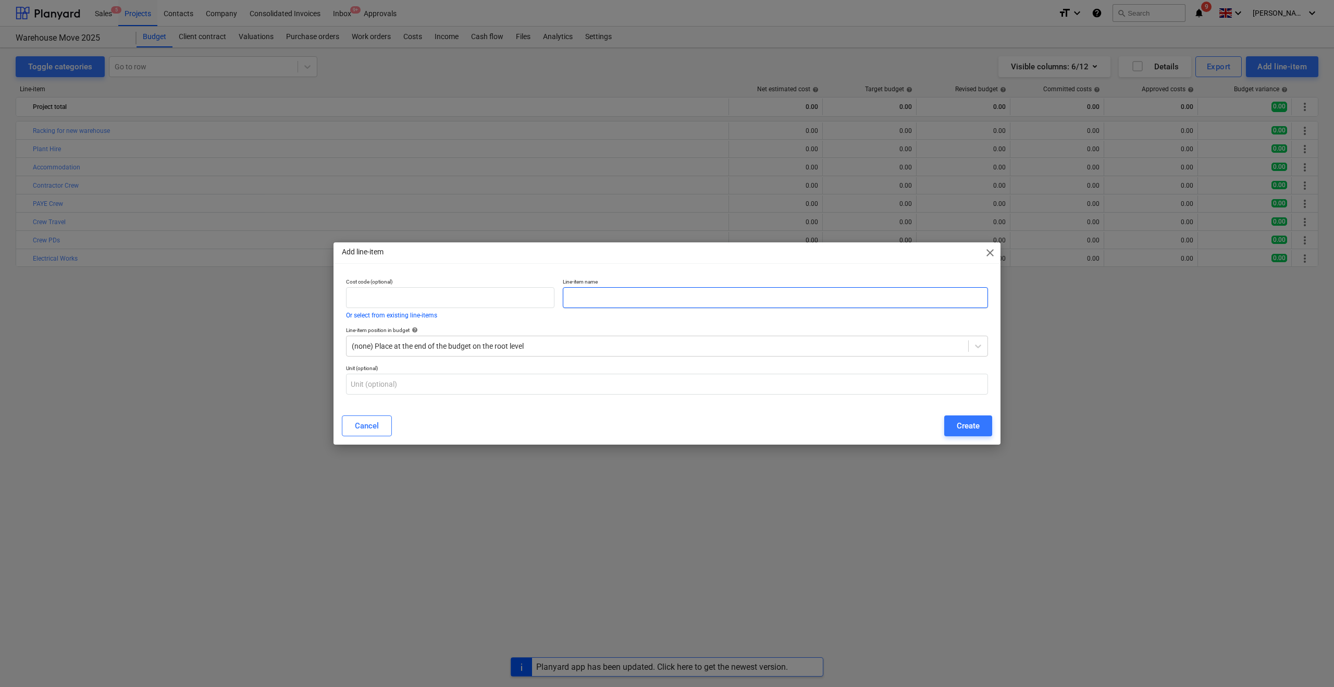
click at [699, 305] on input "text" at bounding box center [775, 297] width 425 height 21
type input "Plumbing Works"
click at [958, 426] on div "Create" at bounding box center [968, 426] width 23 height 14
